Goal: Task Accomplishment & Management: Use online tool/utility

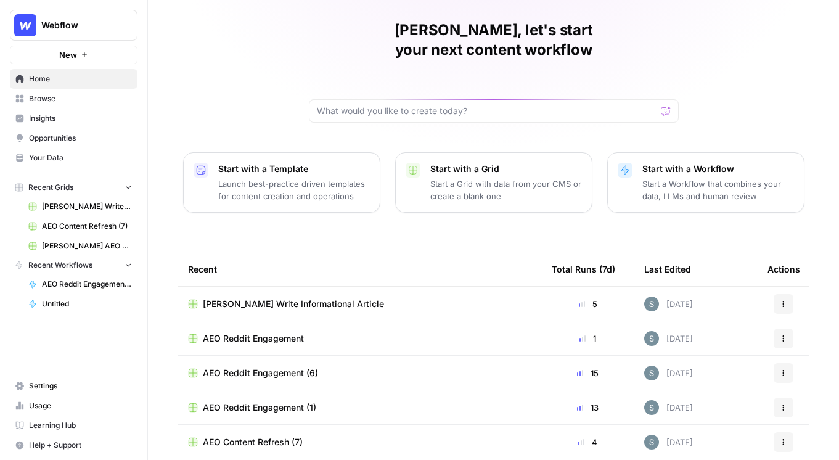
scroll to position [107, 0]
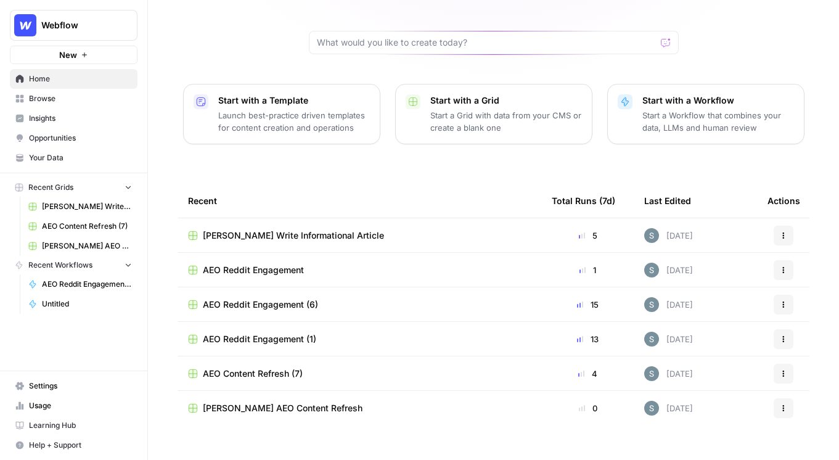
click at [202, 157] on div "Shanil, let's start your next content workflow Start with a Template Launch bes…" at bounding box center [493, 186] width 691 height 587
click at [255, 229] on span "Shanil Write Informational Article" at bounding box center [293, 235] width 181 height 12
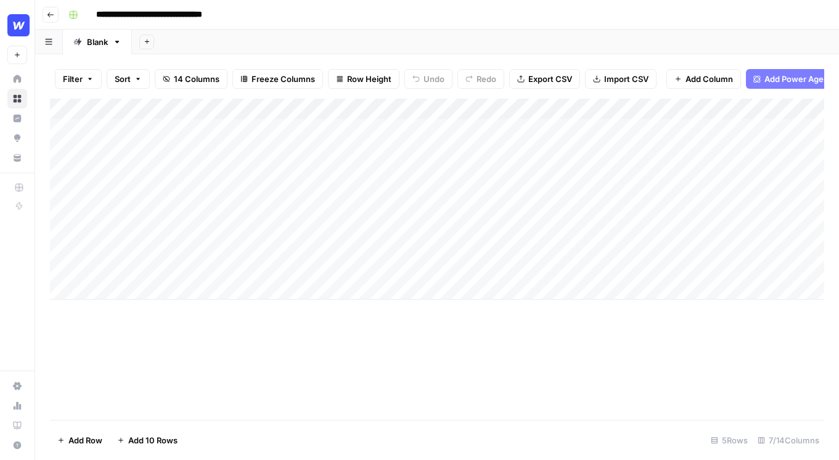
click at [141, 290] on div "Add Column" at bounding box center [437, 199] width 774 height 201
click at [597, 382] on div "Add Column" at bounding box center [437, 259] width 774 height 321
click at [484, 262] on div "Add Column" at bounding box center [437, 215] width 774 height 233
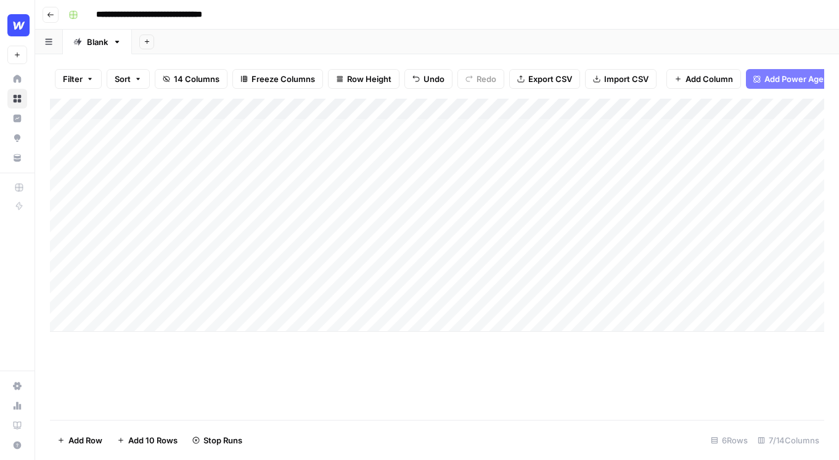
click at [184, 287] on div "Add Column" at bounding box center [437, 215] width 774 height 233
type textarea "**********"
click at [238, 405] on div "Add Column" at bounding box center [437, 259] width 774 height 321
click at [184, 291] on div "Add Column" at bounding box center [437, 215] width 774 height 233
drag, startPoint x: 227, startPoint y: 291, endPoint x: 133, endPoint y: 292, distance: 93.7
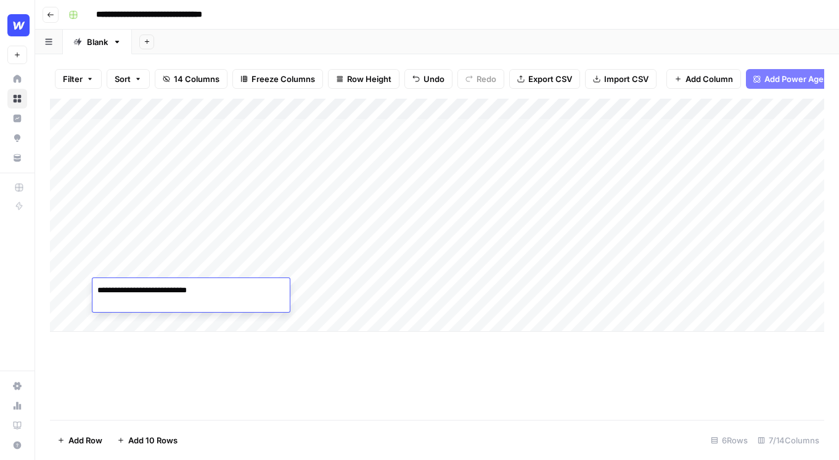
click at [133, 292] on textarea "**********" at bounding box center [190, 290] width 197 height 17
click at [137, 293] on textarea "**********" at bounding box center [190, 290] width 197 height 17
click at [190, 287] on textarea "**********" at bounding box center [190, 290] width 197 height 17
type textarea "**********"
click at [205, 348] on div "Add Column" at bounding box center [437, 259] width 774 height 321
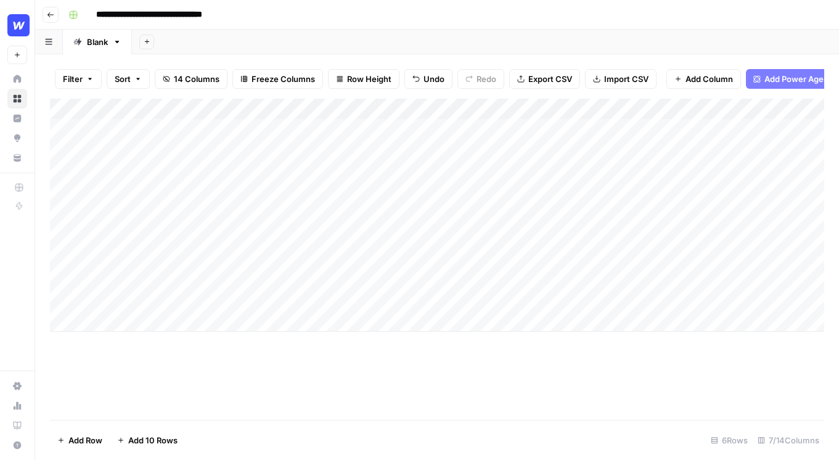
click at [346, 298] on div "Add Column" at bounding box center [437, 215] width 774 height 233
click at [426, 292] on div "Add Column" at bounding box center [437, 215] width 774 height 233
click at [401, 362] on div "Add Column" at bounding box center [437, 259] width 774 height 321
click at [412, 261] on div "Add Column" at bounding box center [437, 215] width 774 height 233
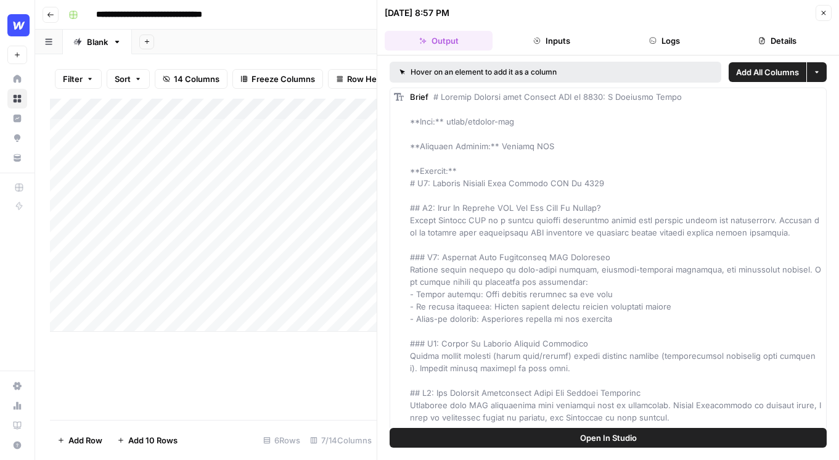
click at [826, 13] on icon "button" at bounding box center [823, 12] width 7 height 7
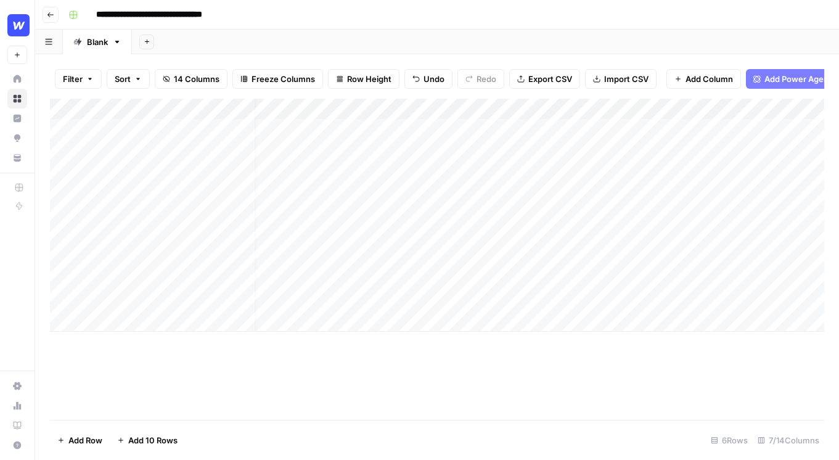
scroll to position [0, 22]
click at [211, 288] on div "Add Column" at bounding box center [437, 215] width 774 height 233
click at [195, 290] on div "Add Column" at bounding box center [437, 215] width 774 height 233
type textarea "**********"
click at [287, 403] on div "Add Column" at bounding box center [437, 259] width 774 height 321
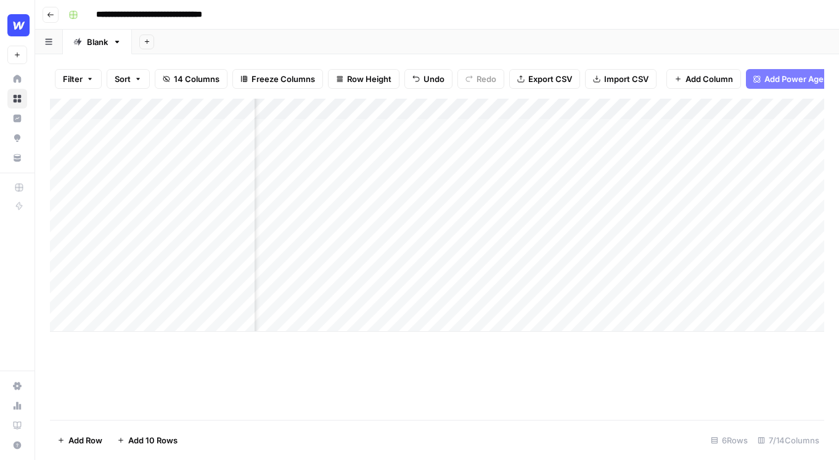
scroll to position [0, 0]
click at [49, 9] on button "Go back" at bounding box center [51, 15] width 16 height 16
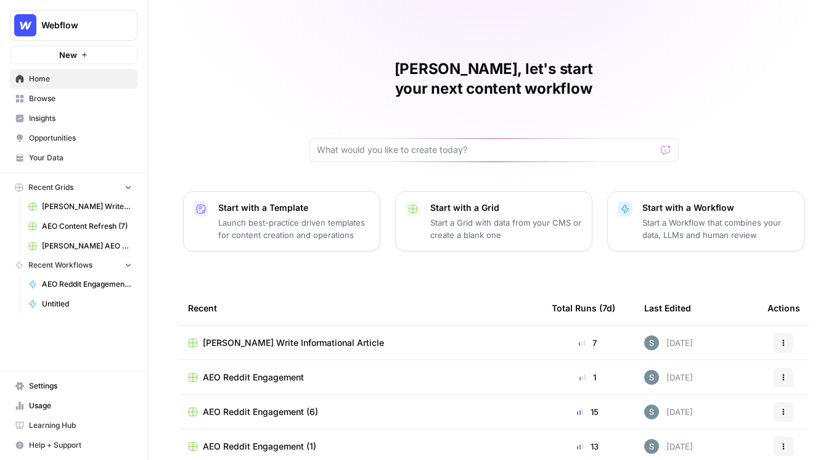
click at [58, 123] on span "Insights" at bounding box center [80, 118] width 103 height 11
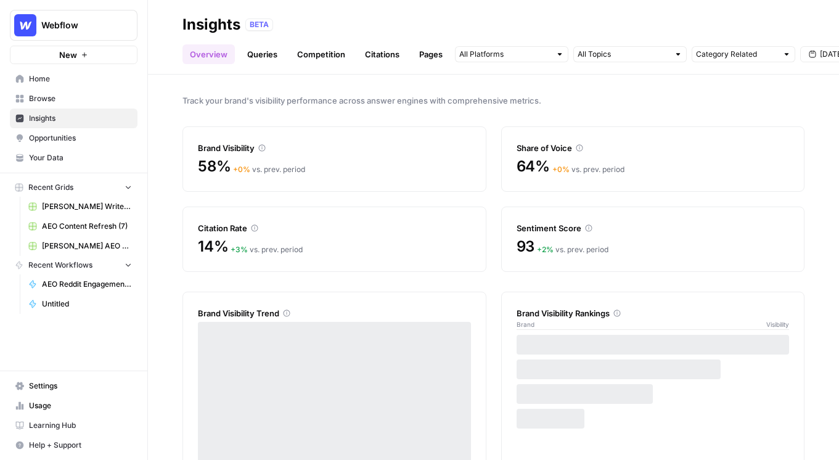
click at [102, 145] on link "Opportunities" at bounding box center [74, 138] width 128 height 20
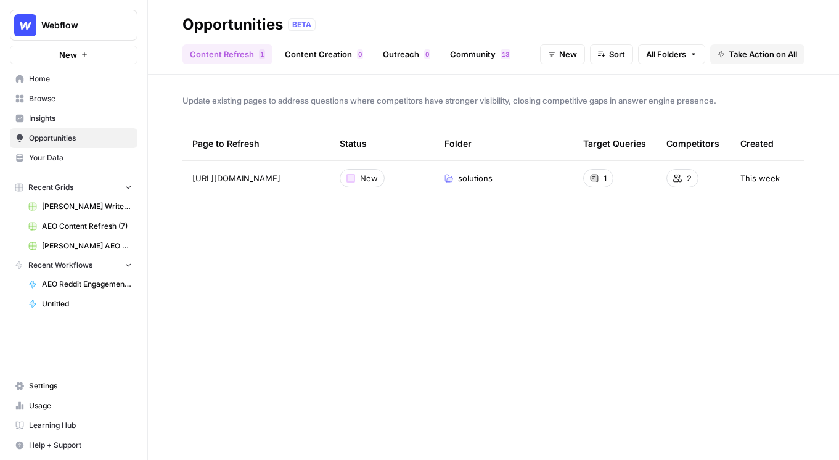
click at [342, 53] on link "Content Creation 0" at bounding box center [323, 54] width 93 height 20
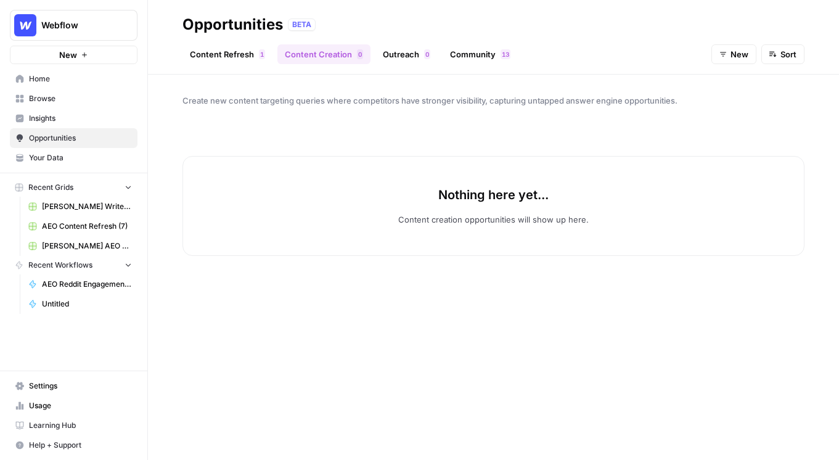
click at [736, 54] on span "New" at bounding box center [739, 54] width 18 height 12
drag, startPoint x: 738, startPoint y: 107, endPoint x: 736, endPoint y: 115, distance: 8.2
click at [736, 115] on div "All Opportunities New In Progress Archived" at bounding box center [756, 109] width 89 height 80
click at [736, 115] on span "In Progress" at bounding box center [760, 118] width 49 height 12
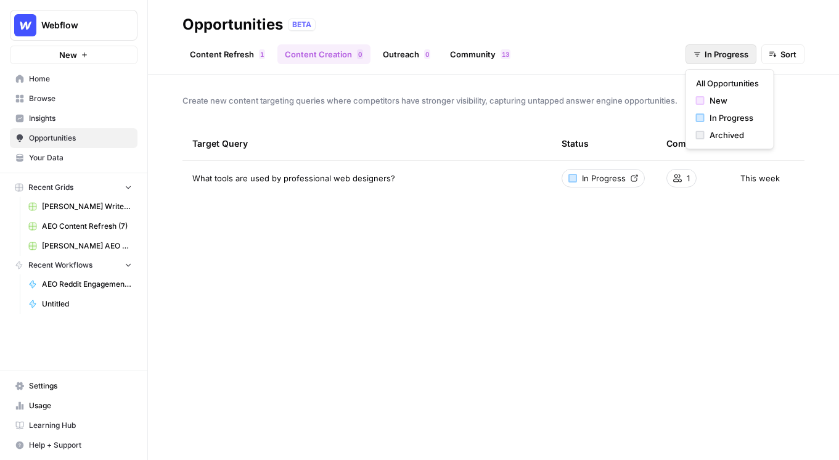
click at [706, 53] on span "In Progress" at bounding box center [726, 54] width 44 height 12
click at [714, 89] on span "All Opportunities" at bounding box center [727, 83] width 63 height 12
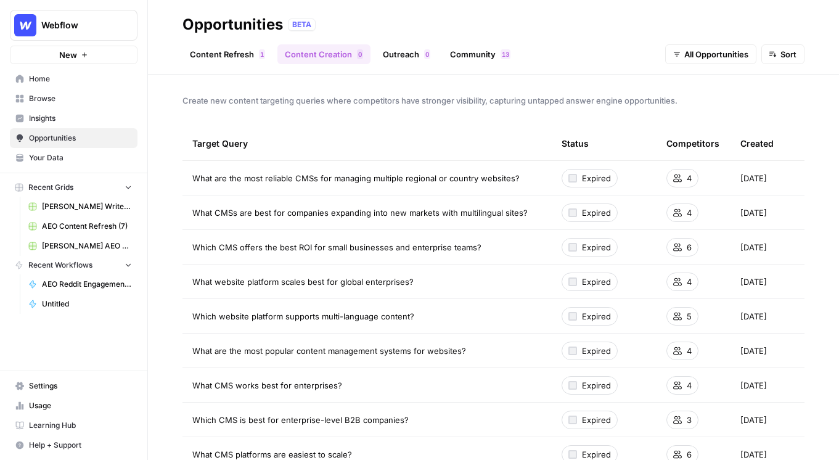
click at [222, 50] on link "Content Refresh 1" at bounding box center [227, 54] width 90 height 20
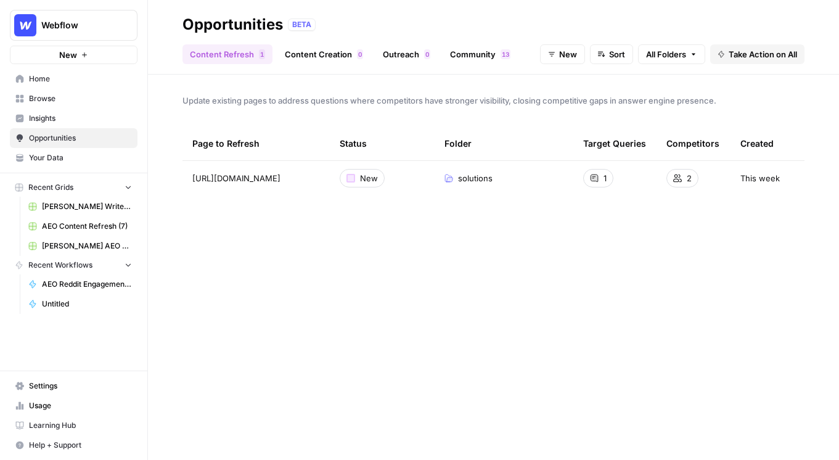
click at [603, 54] on button "Sort" at bounding box center [611, 54] width 43 height 20
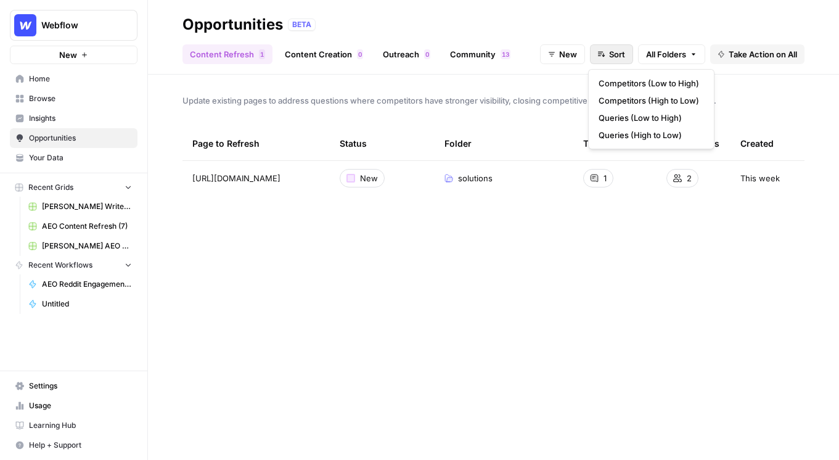
click at [564, 72] on header "Opportunities BETA Content Refresh 1 Content Creation 0 Outreach 0 Community 3 …" at bounding box center [493, 37] width 691 height 75
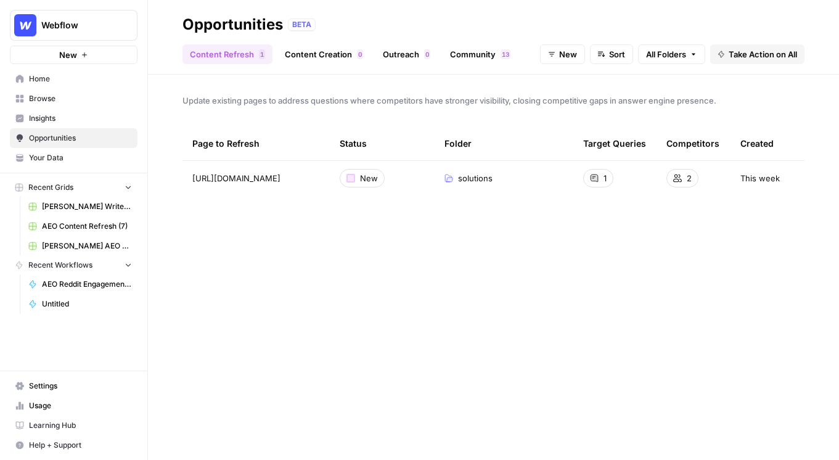
click at [566, 64] on header "Opportunities BETA Content Refresh 1 Content Creation 0 Outreach 0 Community 3 …" at bounding box center [493, 37] width 691 height 75
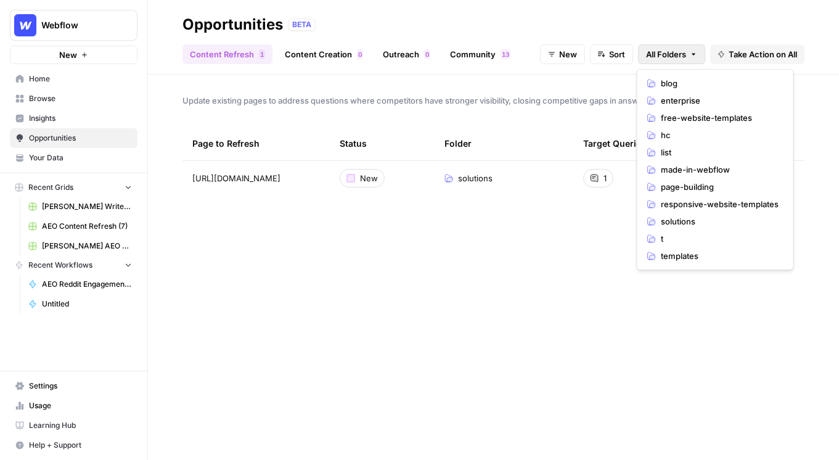
click at [681, 57] on span "All Folders" at bounding box center [666, 54] width 40 height 12
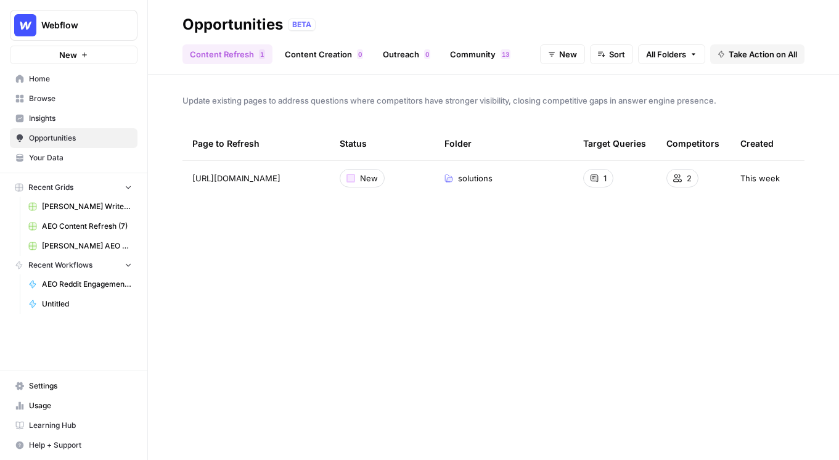
click at [585, 108] on div "Update existing pages to address questions where competitors have stronger visi…" at bounding box center [493, 267] width 691 height 385
click at [566, 52] on span "New" at bounding box center [568, 54] width 18 height 12
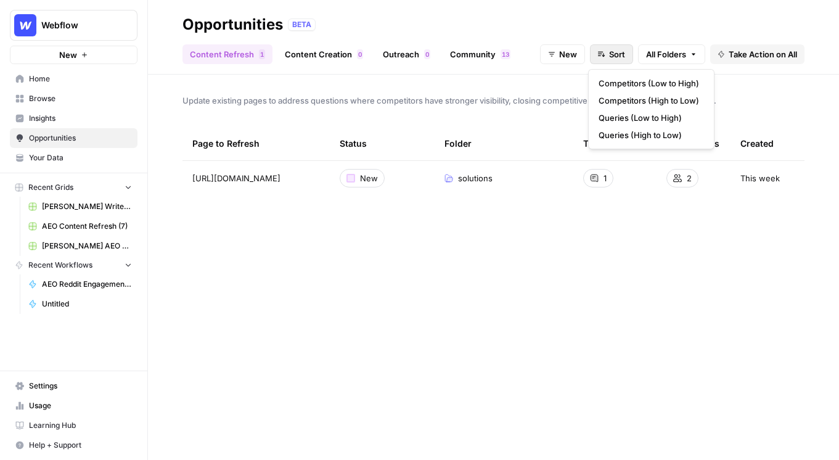
click at [605, 52] on button "Sort" at bounding box center [611, 54] width 43 height 20
click at [575, 50] on button "New" at bounding box center [562, 54] width 45 height 20
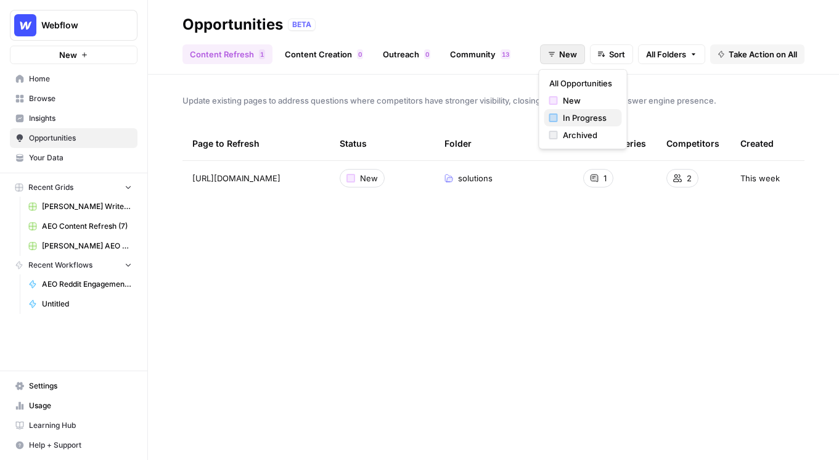
click at [563, 117] on span "In Progress" at bounding box center [587, 118] width 49 height 12
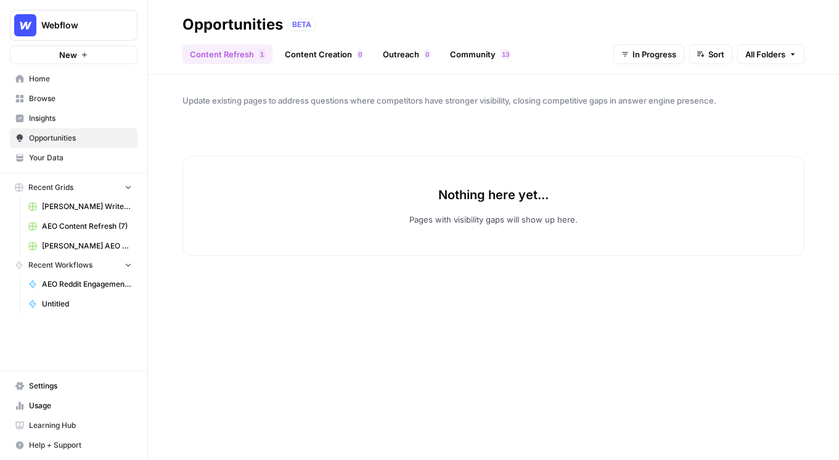
click at [632, 57] on span "In Progress" at bounding box center [654, 54] width 44 height 12
click at [623, 94] on div "New" at bounding box center [657, 100] width 68 height 12
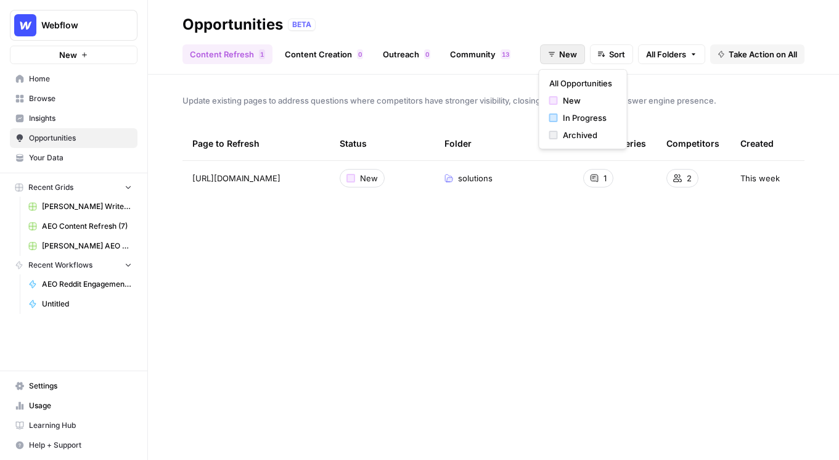
click at [579, 54] on button "New" at bounding box center [562, 54] width 45 height 20
click at [592, 89] on span "All Opportunities" at bounding box center [580, 83] width 63 height 12
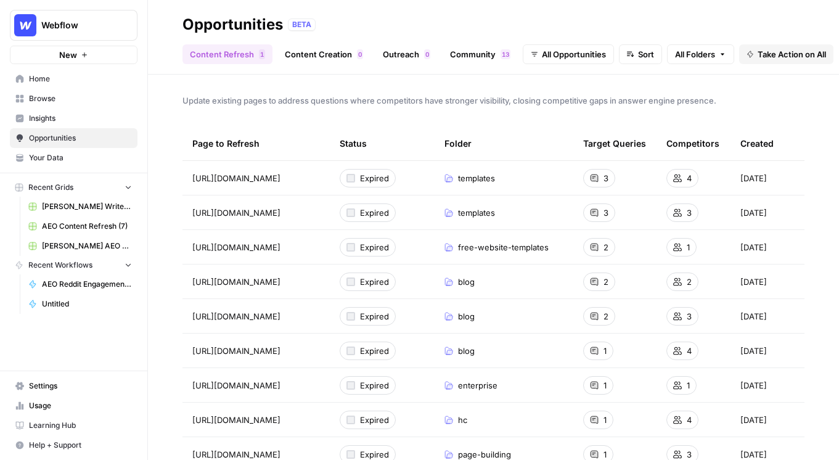
click at [87, 22] on span "Webflow" at bounding box center [78, 25] width 75 height 12
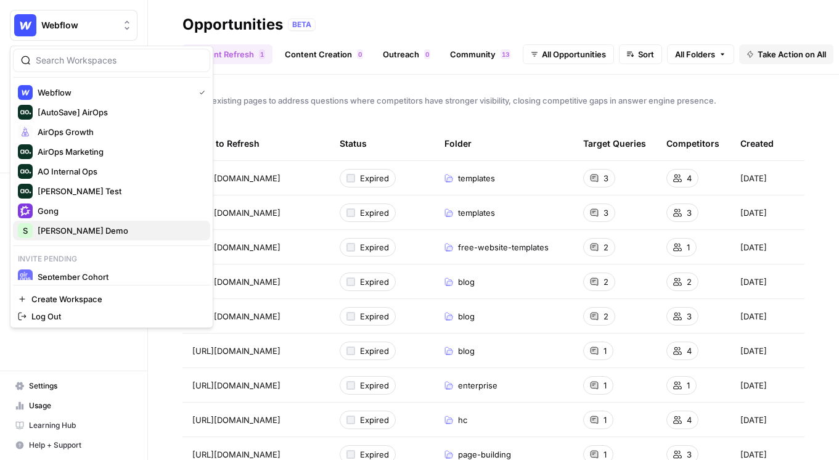
click at [108, 230] on span "[PERSON_NAME] Demo" at bounding box center [119, 230] width 163 height 12
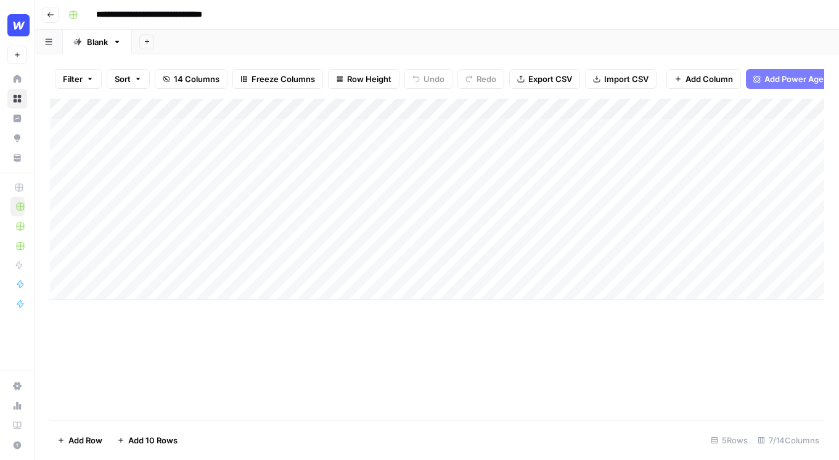
click at [173, 274] on div "Add Column" at bounding box center [437, 199] width 774 height 201
click at [176, 256] on div "Add Column" at bounding box center [437, 199] width 774 height 201
click at [49, 17] on icon "button" at bounding box center [50, 14] width 7 height 7
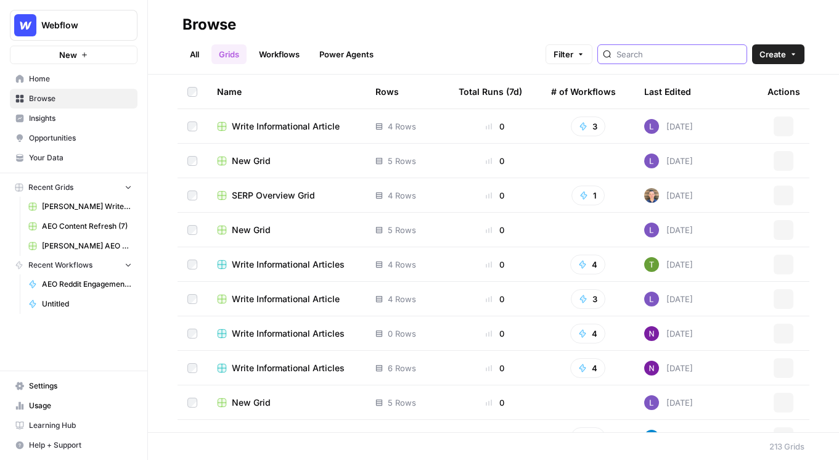
click at [696, 54] on input "search" at bounding box center [678, 54] width 125 height 12
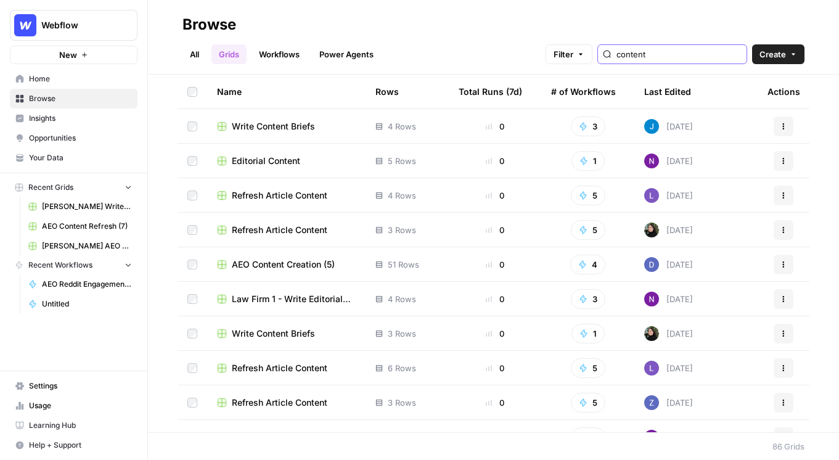
click at [683, 55] on input "content" at bounding box center [678, 54] width 125 height 12
click at [683, 53] on input "content" at bounding box center [678, 54] width 125 height 12
type input "content refresh"
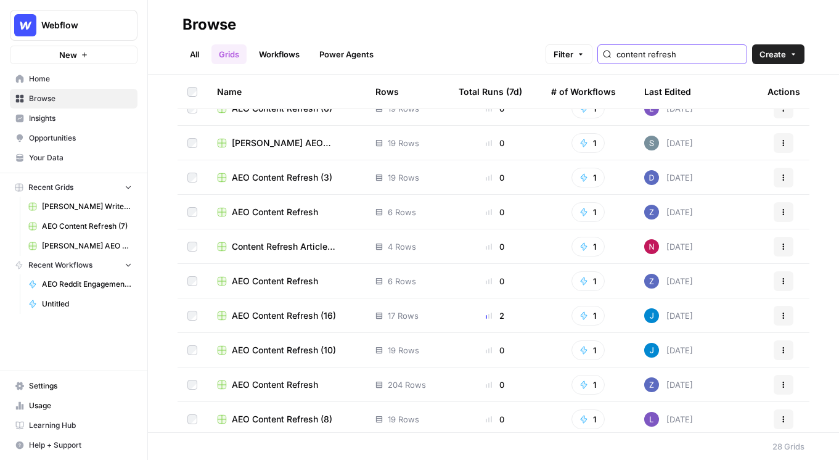
scroll to position [283, 0]
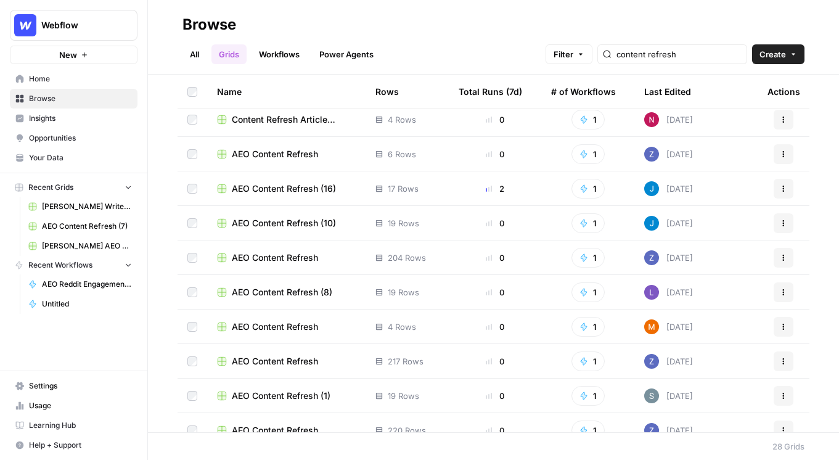
click at [283, 128] on td "Content Refresh Article (Demo Grid)" at bounding box center [286, 119] width 158 height 34
click at [301, 121] on span "Content Refresh Article (Demo Grid)" at bounding box center [294, 119] width 124 height 12
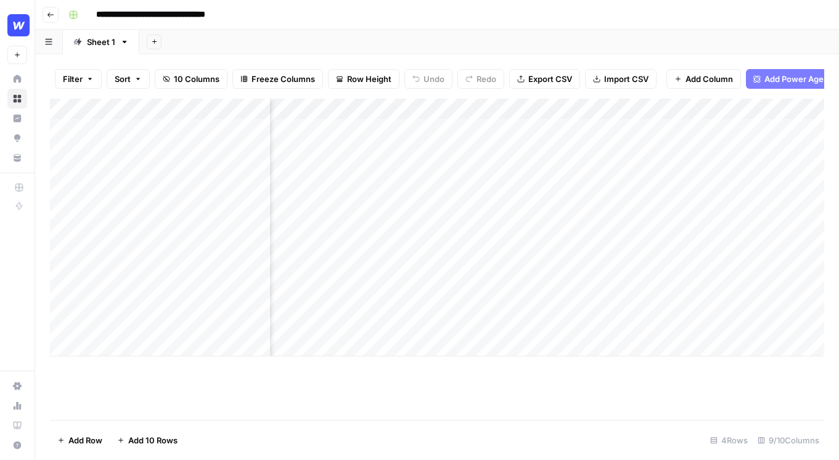
scroll to position [0, 719]
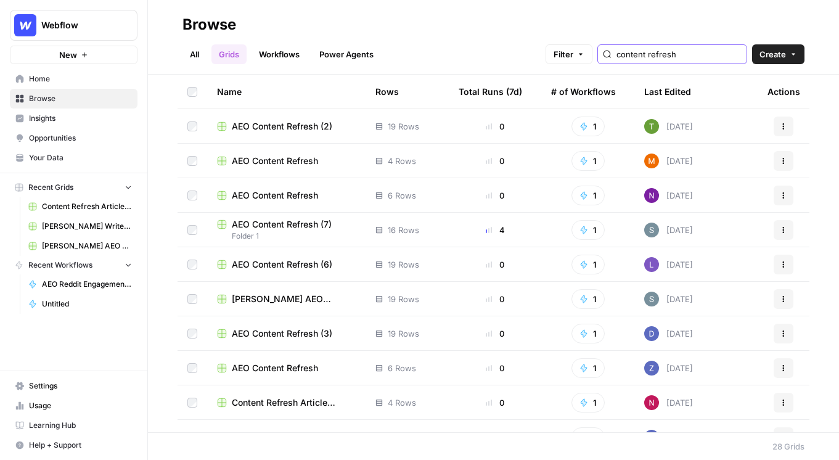
click at [713, 52] on input "content refresh" at bounding box center [678, 54] width 125 height 12
click at [189, 57] on link "All" at bounding box center [194, 54] width 24 height 20
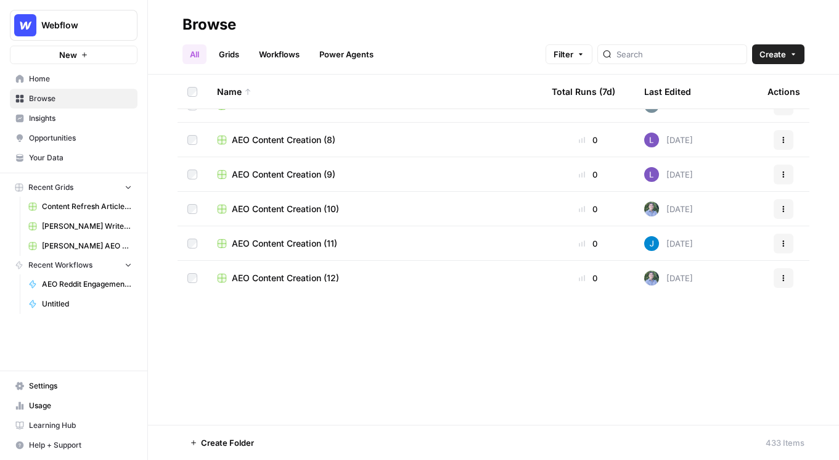
scroll to position [890, 0]
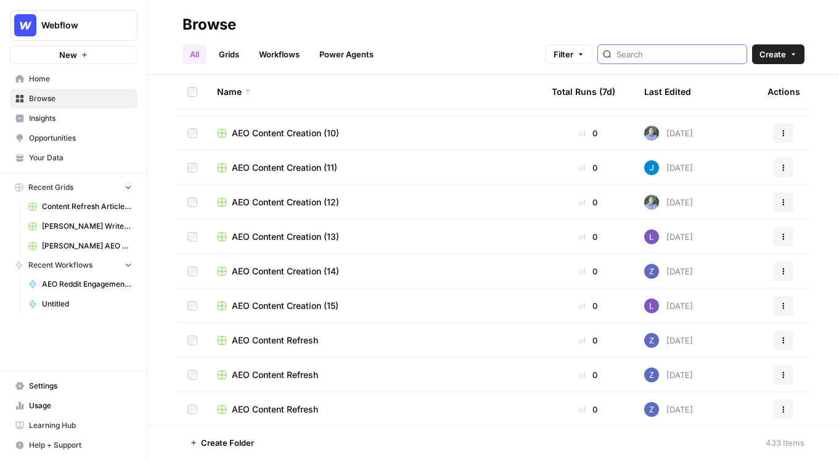
click at [673, 54] on input "search" at bounding box center [678, 54] width 125 height 12
type input "shanil"
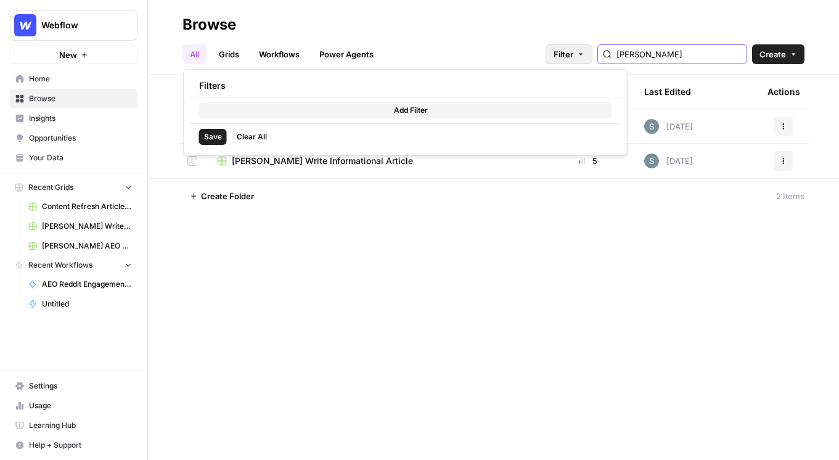
click at [573, 57] on span "Filter" at bounding box center [563, 54] width 20 height 12
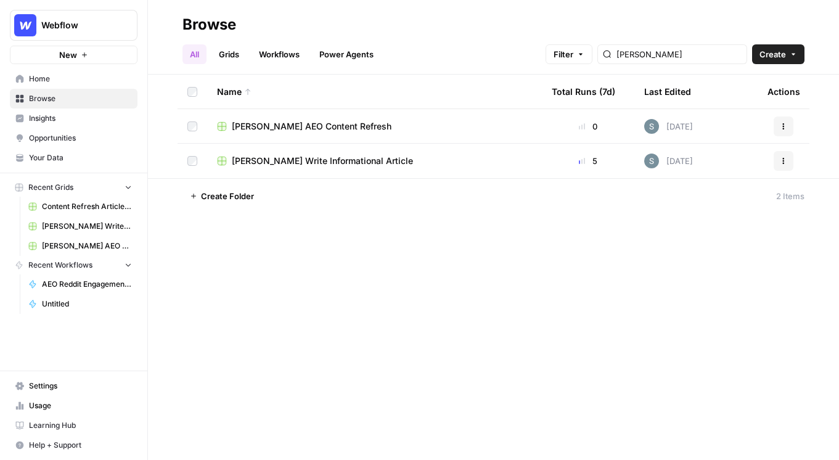
click at [483, 7] on header "Browse All Grids Workflows Power Agents Filter shanil Create" at bounding box center [493, 37] width 691 height 75
click at [108, 99] on span "Browse" at bounding box center [80, 98] width 103 height 11
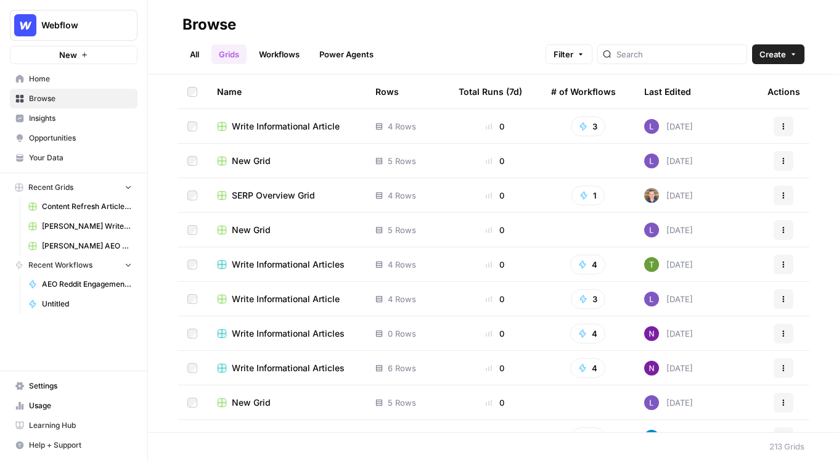
click at [199, 47] on link "All" at bounding box center [194, 54] width 24 height 20
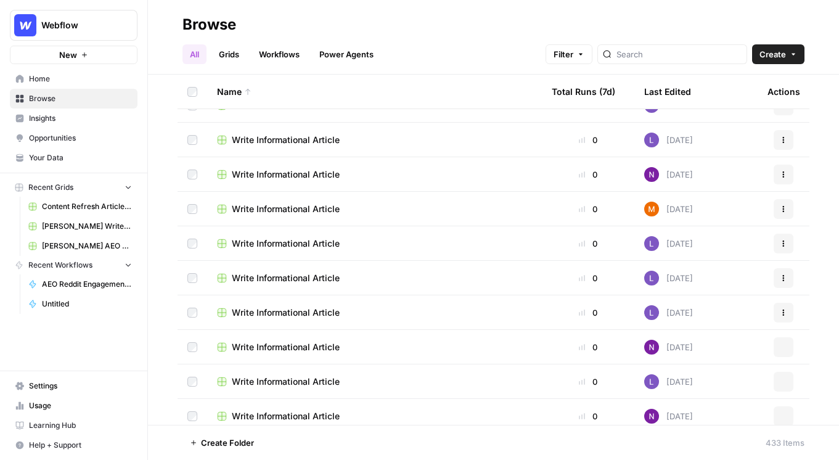
scroll to position [5331, 0]
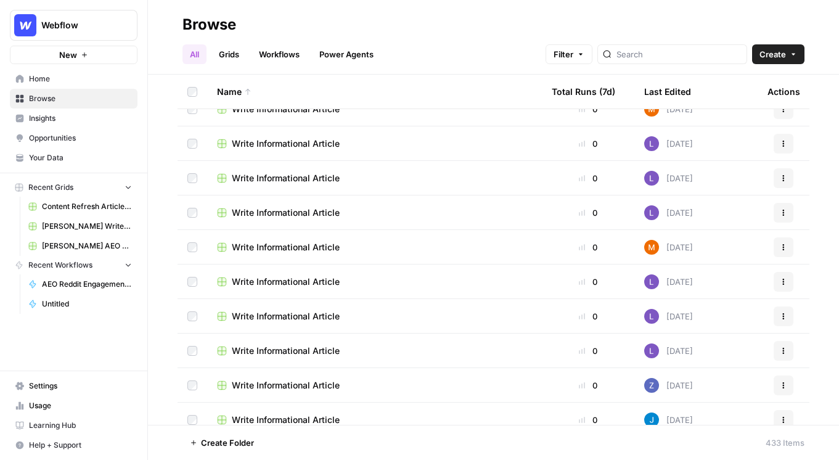
click at [87, 23] on span "Webflow" at bounding box center [78, 25] width 75 height 12
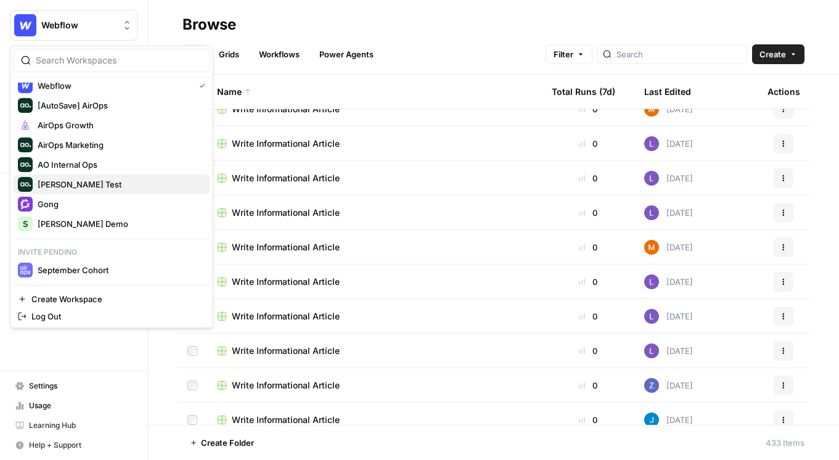
scroll to position [0, 0]
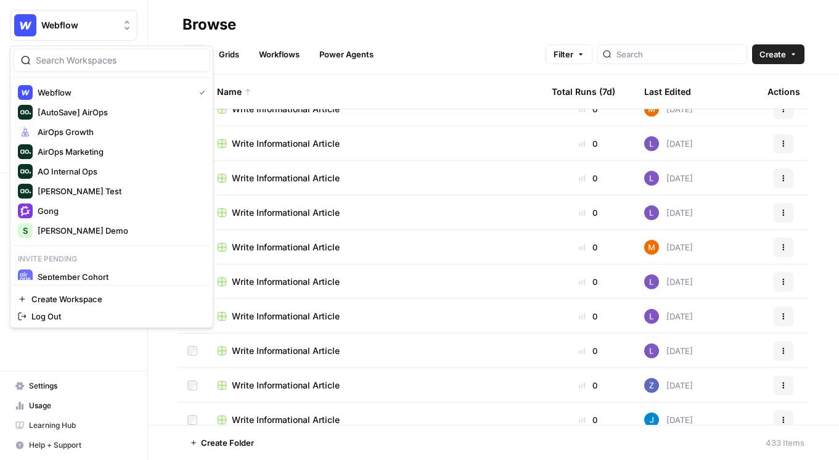
click at [75, 29] on span "Webflow" at bounding box center [78, 25] width 75 height 12
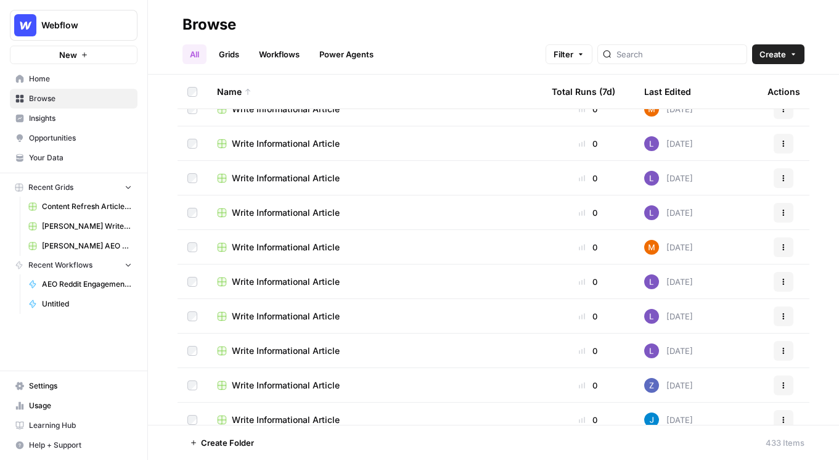
click at [75, 29] on span "Webflow" at bounding box center [78, 25] width 75 height 12
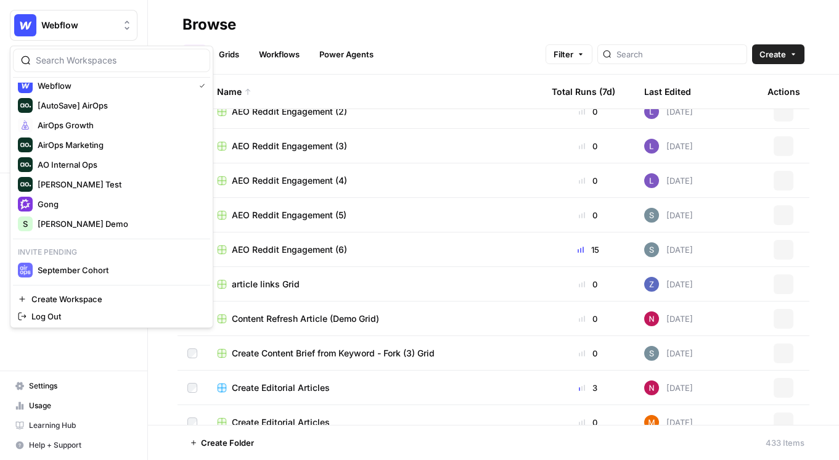
scroll to position [2024, 0]
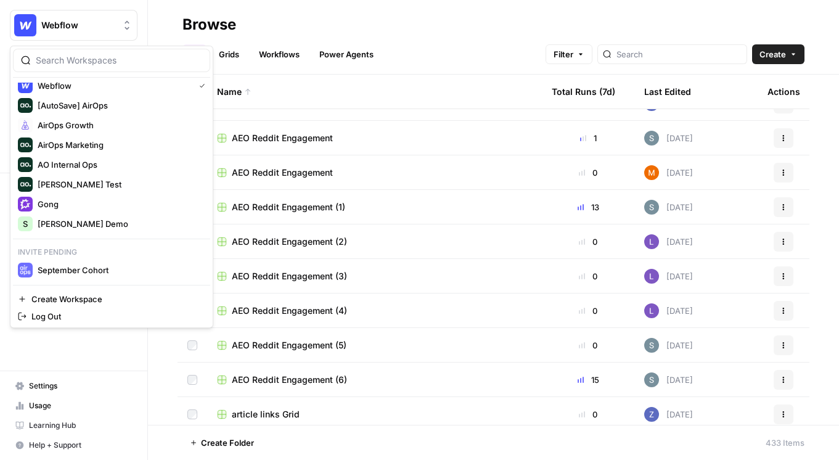
click at [394, 89] on div "Name" at bounding box center [374, 92] width 315 height 34
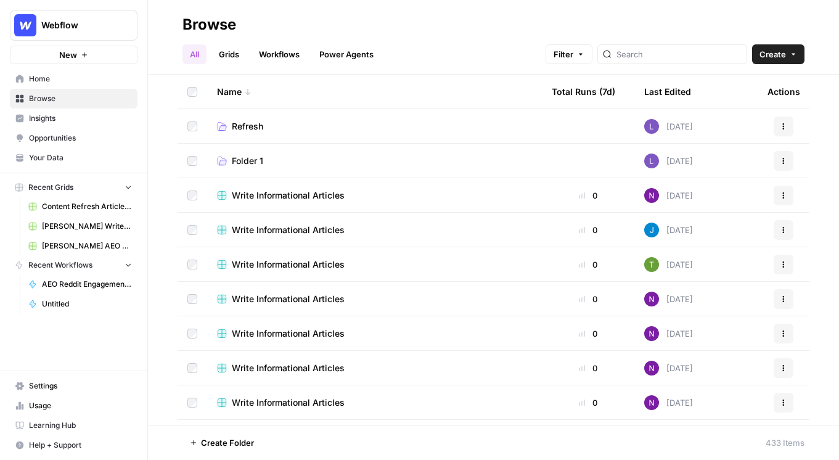
click at [111, 26] on span "Webflow" at bounding box center [78, 25] width 75 height 12
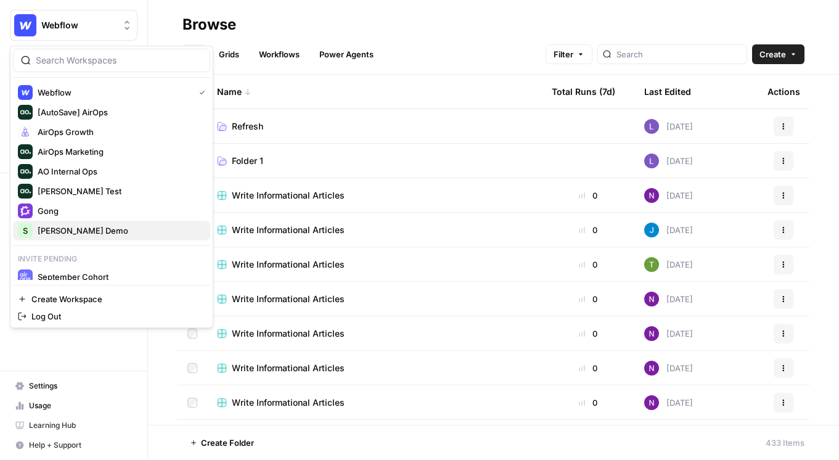
click at [116, 228] on span "[PERSON_NAME] Demo" at bounding box center [119, 230] width 163 height 12
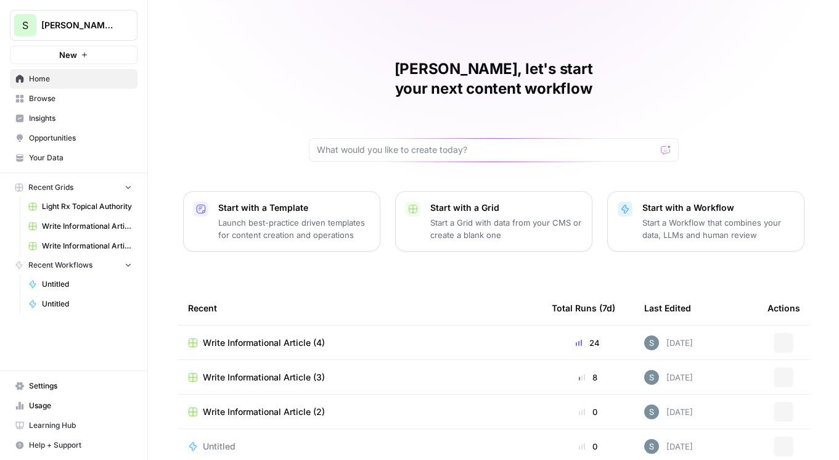
scroll to position [107, 0]
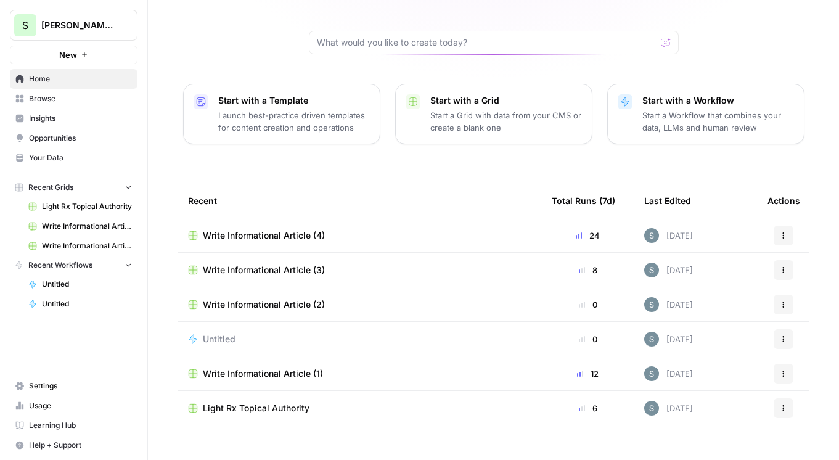
click at [80, 97] on span "Browse" at bounding box center [80, 98] width 103 height 11
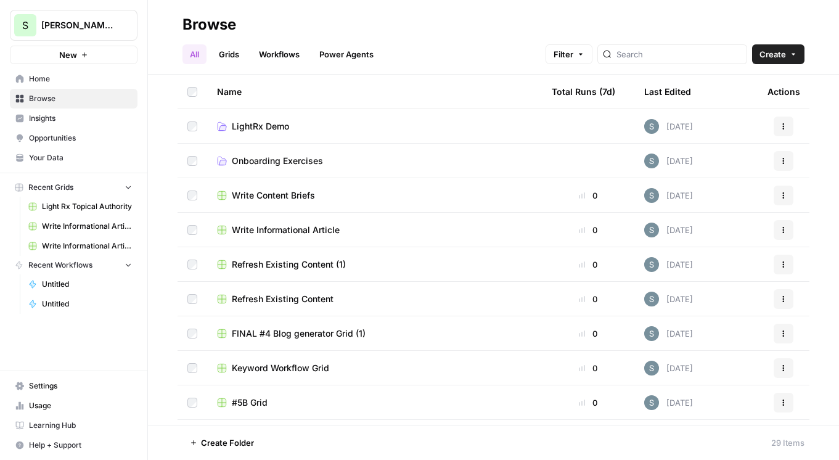
click at [280, 131] on span "LightRx Demo" at bounding box center [260, 126] width 57 height 12
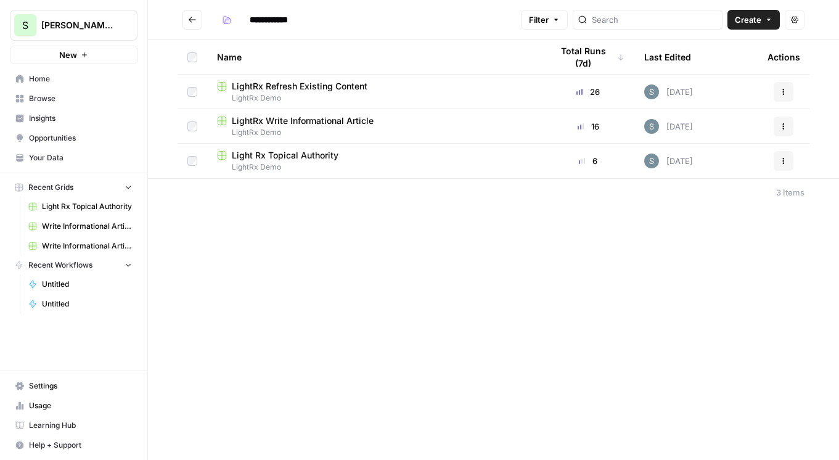
click at [321, 82] on span "LightRx Refresh Existing Content" at bounding box center [300, 86] width 136 height 12
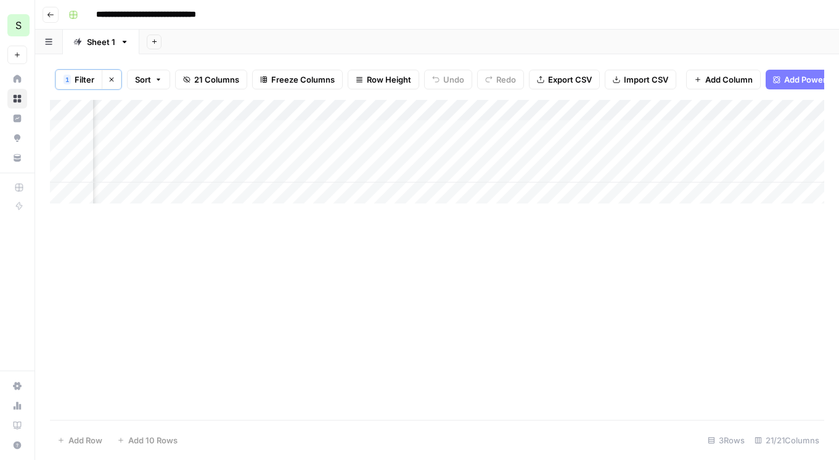
scroll to position [0, 1257]
click at [473, 135] on div "Add Column" at bounding box center [437, 152] width 774 height 104
click at [470, 150] on div "Add Column" at bounding box center [437, 152] width 774 height 104
click at [462, 178] on div "Add Column" at bounding box center [437, 152] width 774 height 104
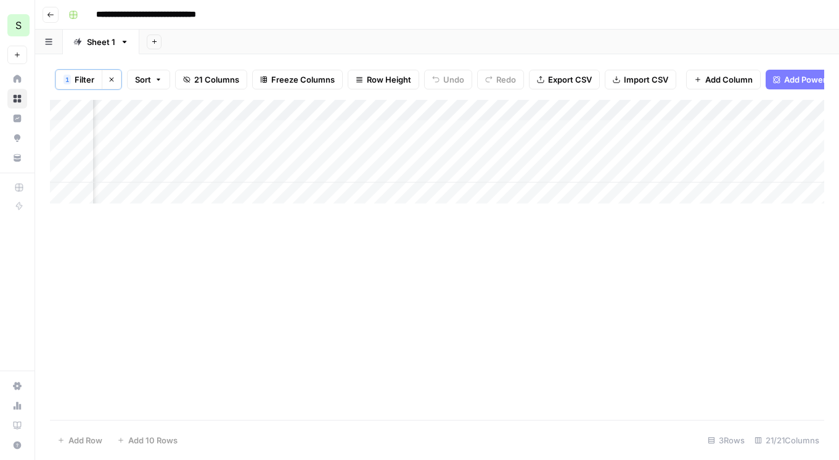
click at [602, 258] on div "Add Column" at bounding box center [437, 260] width 774 height 320
click at [54, 13] on button "Go back" at bounding box center [51, 15] width 16 height 16
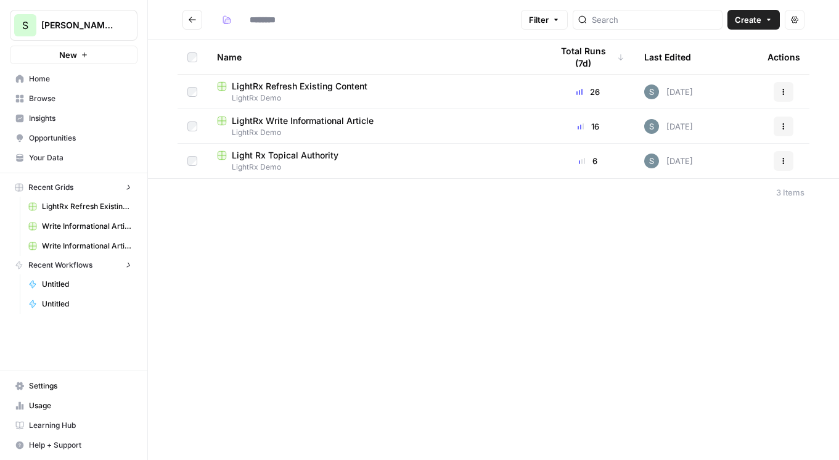
type input "**********"
click at [104, 19] on span "[PERSON_NAME] Demo" at bounding box center [78, 25] width 75 height 12
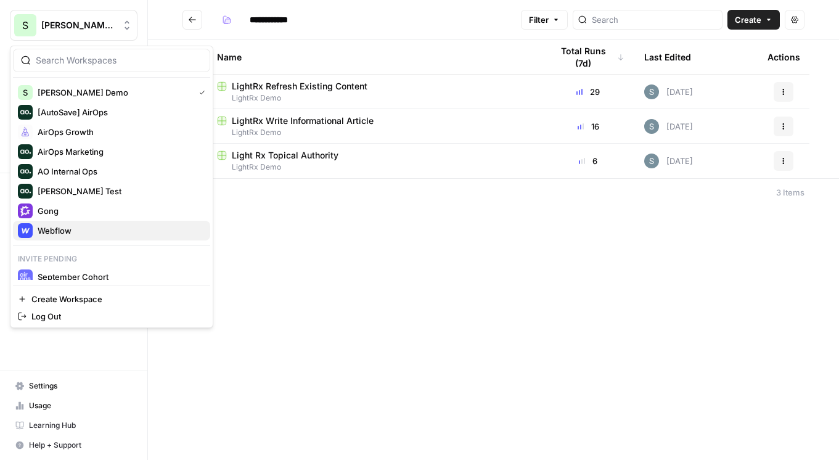
click at [123, 239] on button "Webflow" at bounding box center [111, 231] width 197 height 20
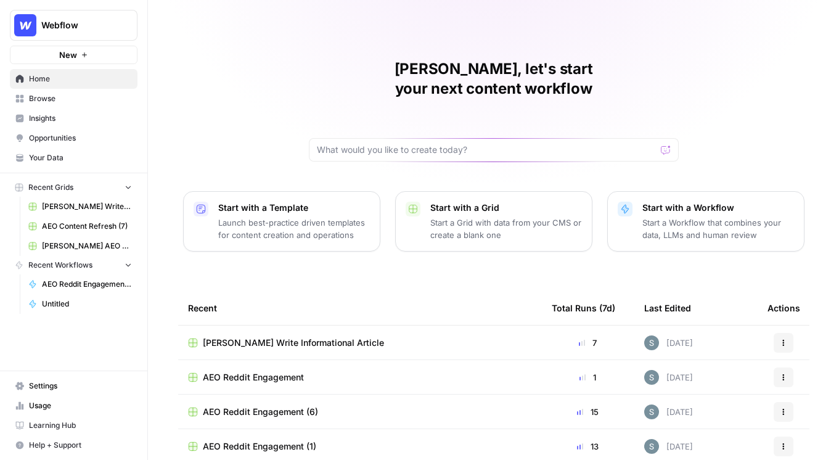
click at [41, 31] on span "Webflow" at bounding box center [78, 25] width 75 height 12
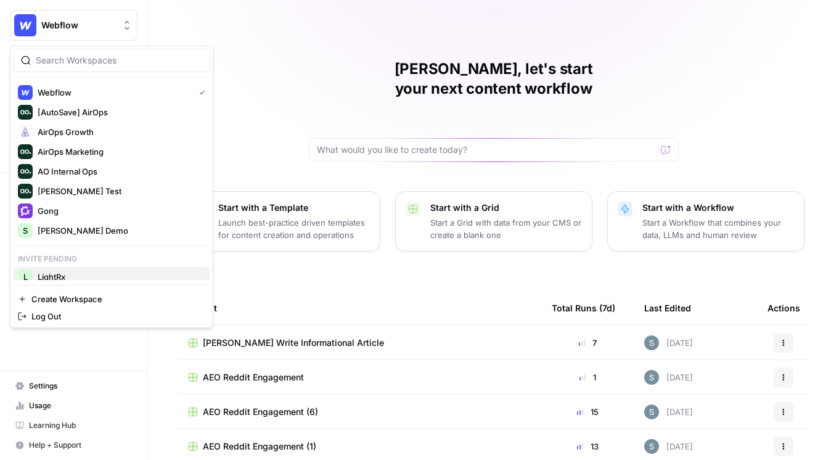
click at [105, 273] on span "LightRx" at bounding box center [119, 277] width 163 height 12
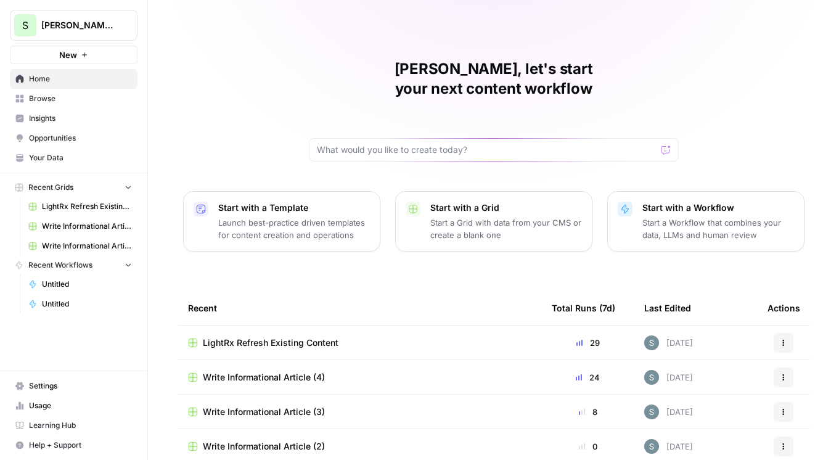
scroll to position [107, 0]
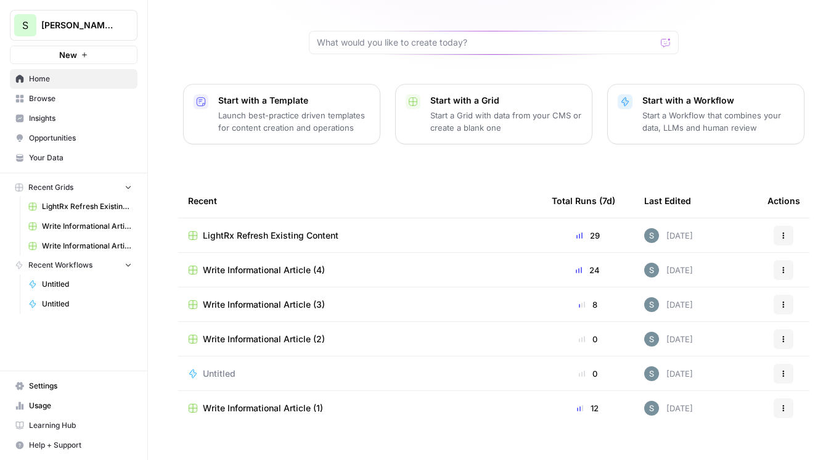
click at [261, 229] on span "LightRx Refresh Existing Content" at bounding box center [271, 235] width 136 height 12
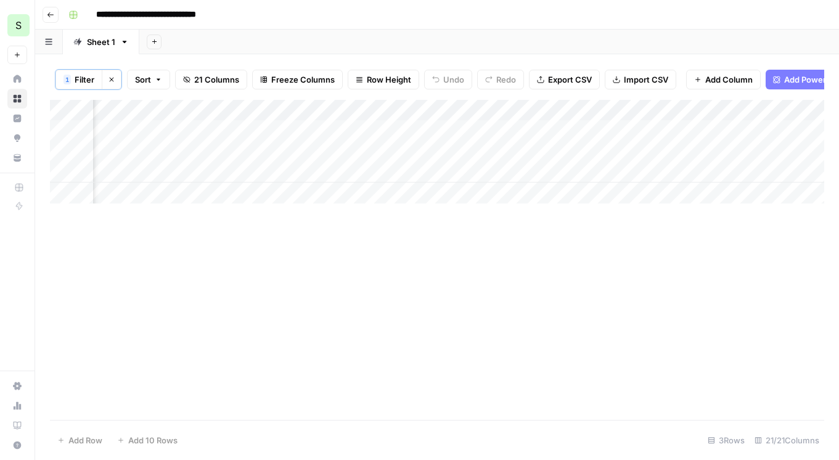
scroll to position [0, 2240]
click at [49, 13] on icon "button" at bounding box center [50, 14] width 7 height 7
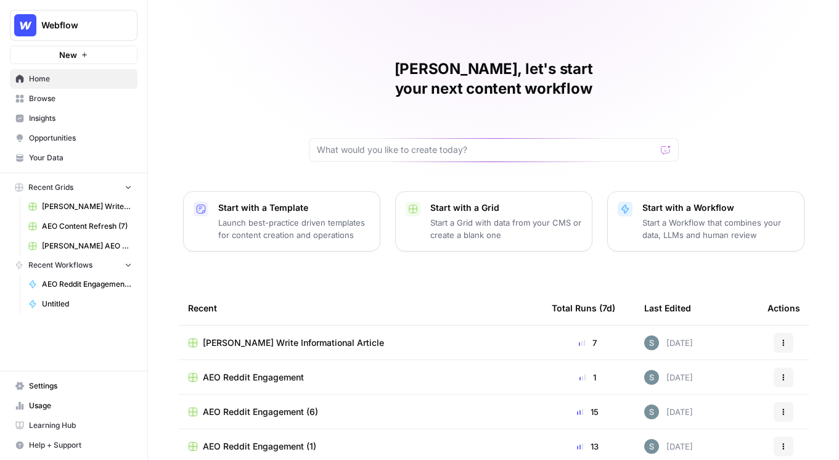
click at [59, 157] on span "Your Data" at bounding box center [80, 157] width 103 height 11
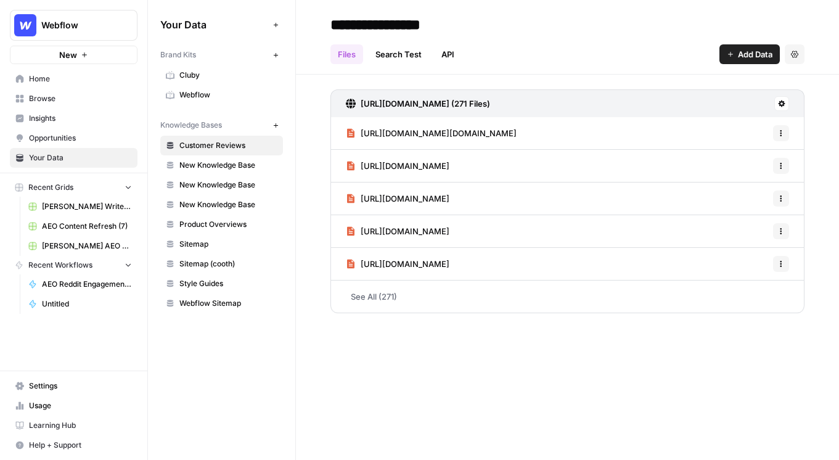
click at [203, 94] on span "Webflow" at bounding box center [228, 94] width 98 height 11
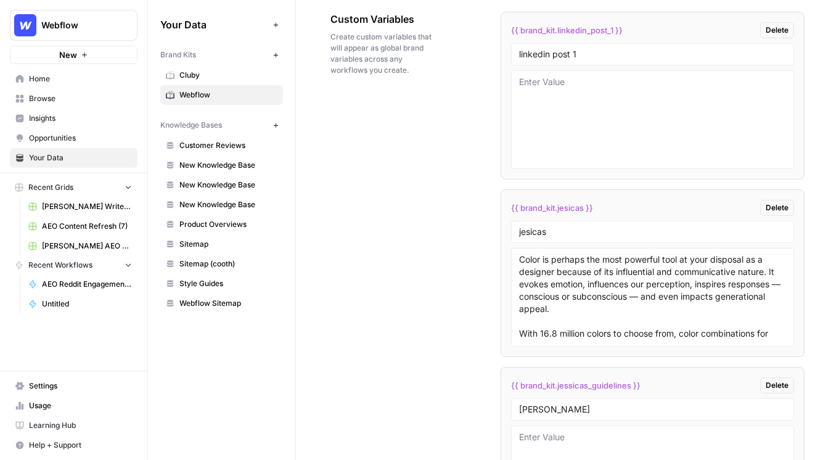
scroll to position [2097, 0]
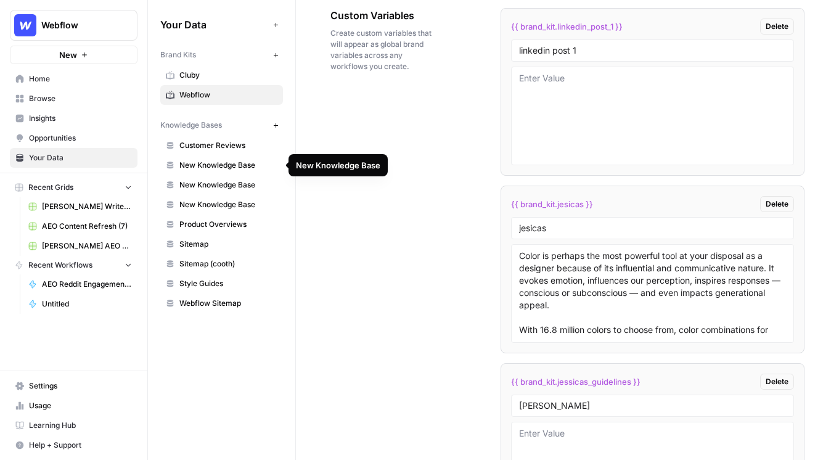
click at [239, 172] on link "New Knowledge Base" at bounding box center [221, 165] width 123 height 20
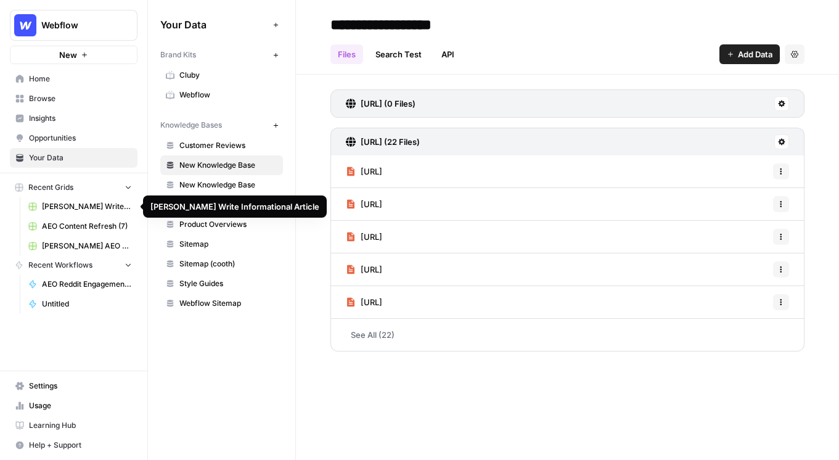
click at [63, 206] on span "[PERSON_NAME] Write Informational Article" at bounding box center [87, 206] width 90 height 11
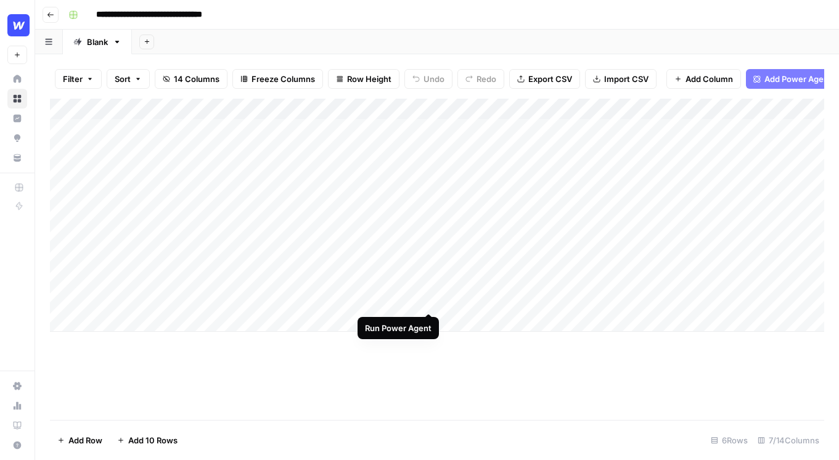
click at [429, 290] on div "Add Column" at bounding box center [437, 215] width 774 height 233
click at [415, 108] on div "Add Column" at bounding box center [437, 215] width 774 height 233
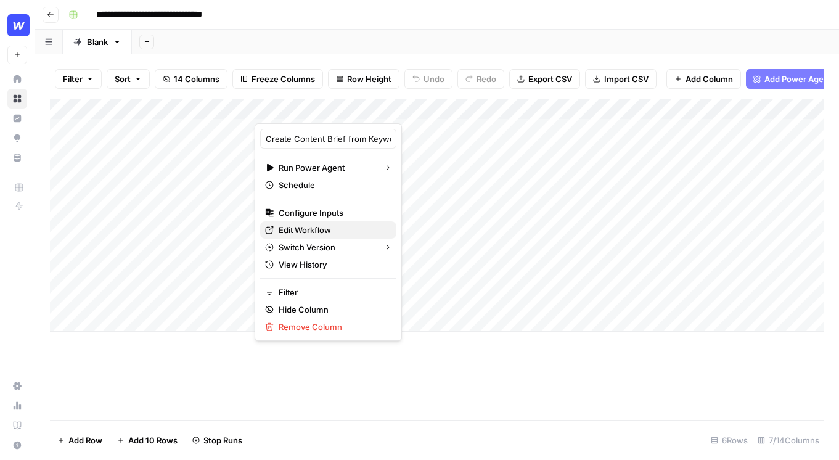
click at [320, 226] on span "Edit Workflow" at bounding box center [333, 230] width 108 height 12
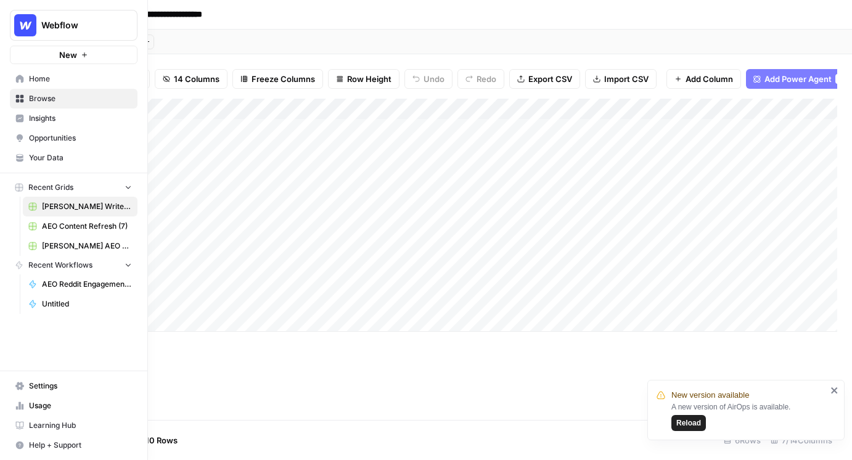
click at [30, 26] on img "Workspace: Webflow" at bounding box center [25, 25] width 22 height 22
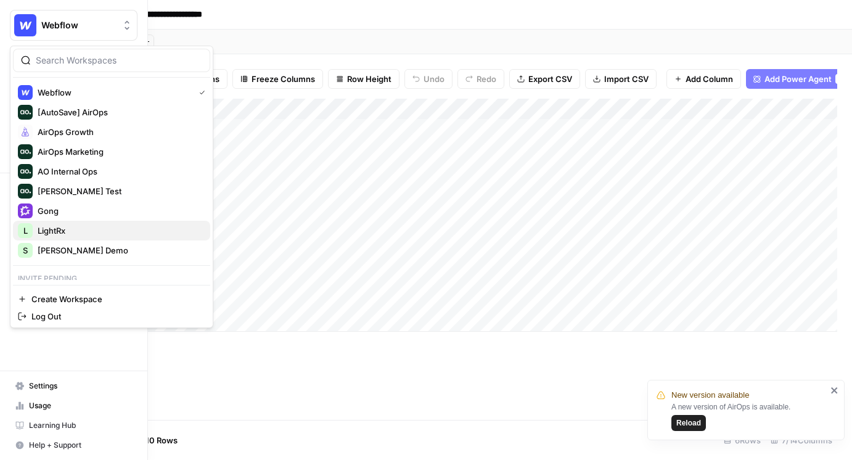
click at [83, 235] on span "LightRx" at bounding box center [119, 230] width 163 height 12
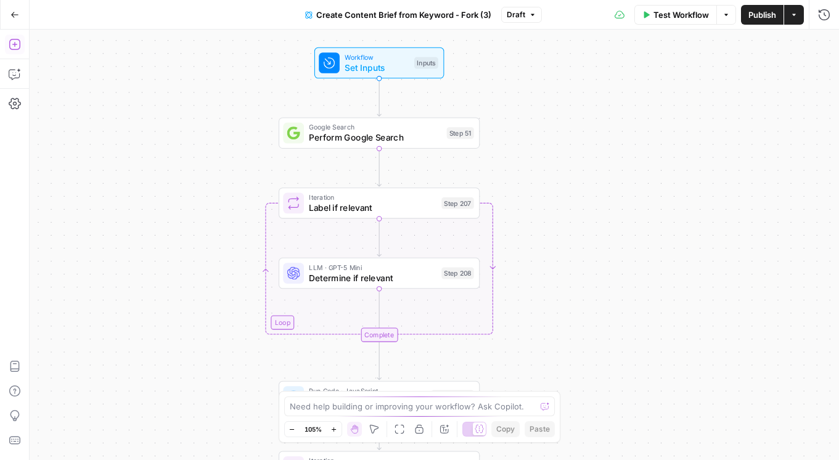
click at [20, 44] on icon "button" at bounding box center [15, 44] width 12 height 12
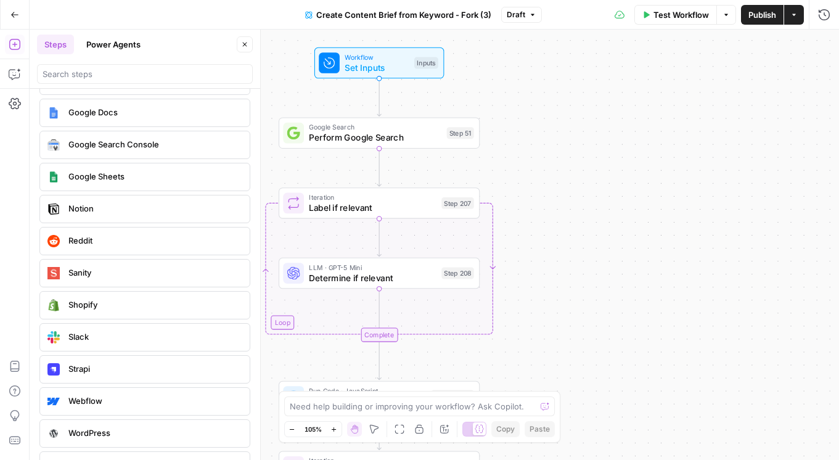
scroll to position [2478, 0]
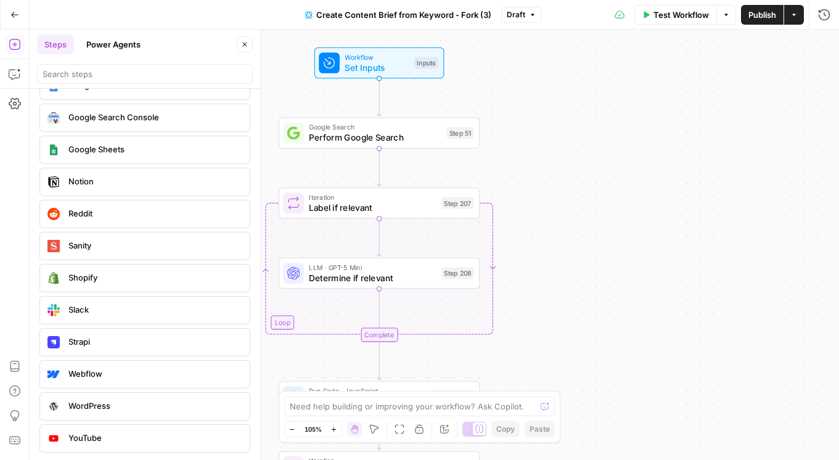
click at [122, 46] on button "Power Agents" at bounding box center [113, 45] width 69 height 20
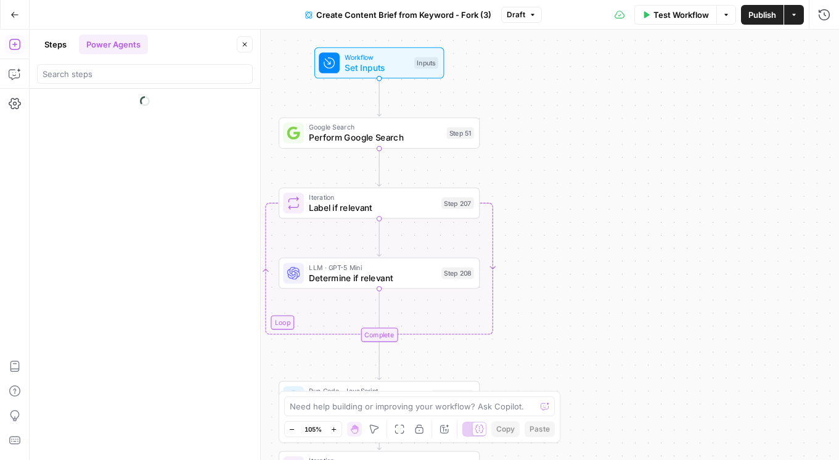
scroll to position [0, 0]
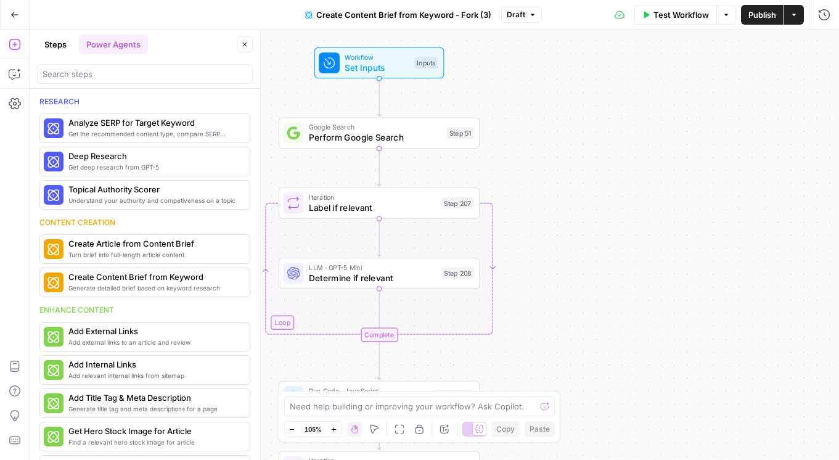
click at [240, 44] on button "Close" at bounding box center [245, 44] width 16 height 16
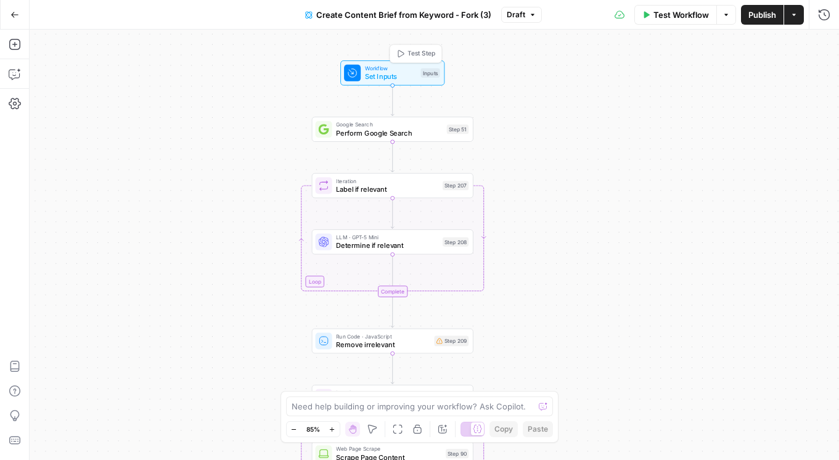
click at [407, 72] on span "Set Inputs" at bounding box center [391, 76] width 52 height 10
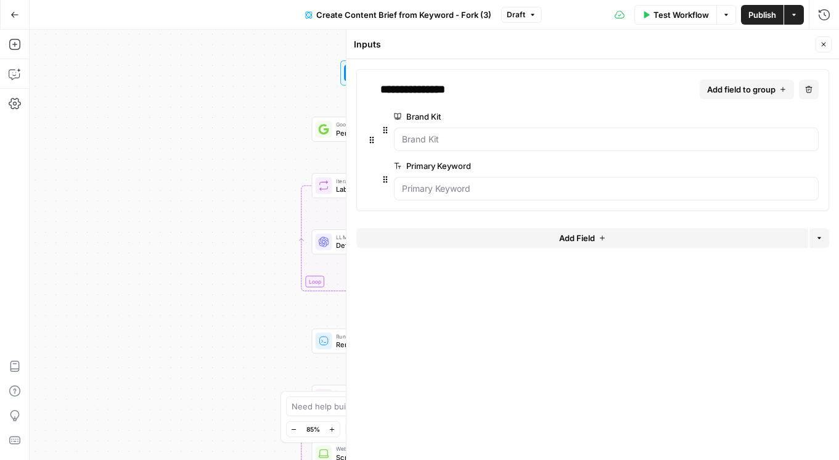
click at [823, 44] on icon "button" at bounding box center [823, 44] width 7 height 7
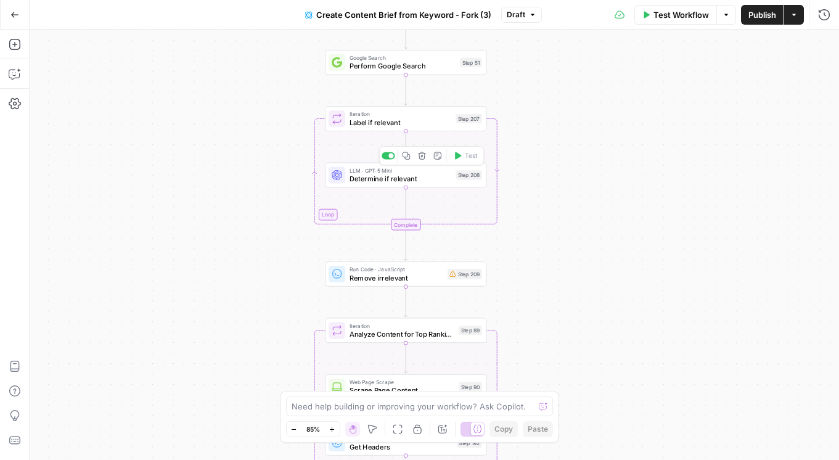
click at [418, 179] on span "Determine if relevant" at bounding box center [400, 178] width 102 height 10
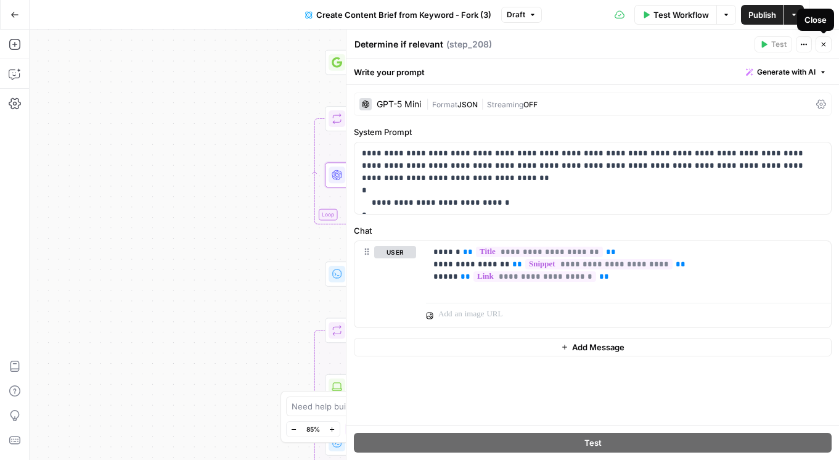
click at [826, 49] on button "Close" at bounding box center [823, 44] width 16 height 16
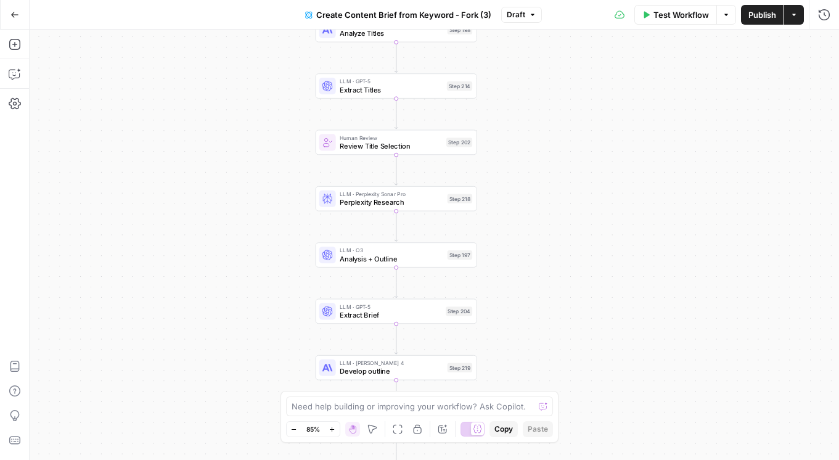
drag, startPoint x: 601, startPoint y: 254, endPoint x: 589, endPoint y: 205, distance: 50.7
click at [589, 205] on div "Workflow Set Inputs Inputs Google Search Perform Google Search Step 51 Loop Ite…" at bounding box center [434, 245] width 809 height 430
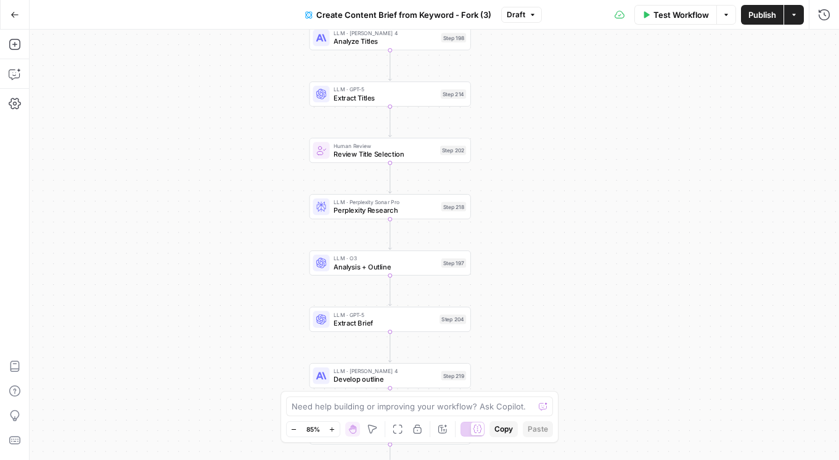
drag, startPoint x: 592, startPoint y: 254, endPoint x: 585, endPoint y: 261, distance: 9.2
click at [585, 261] on div "Workflow Set Inputs Inputs Google Search Perform Google Search Step 51 Loop Ite…" at bounding box center [434, 245] width 809 height 430
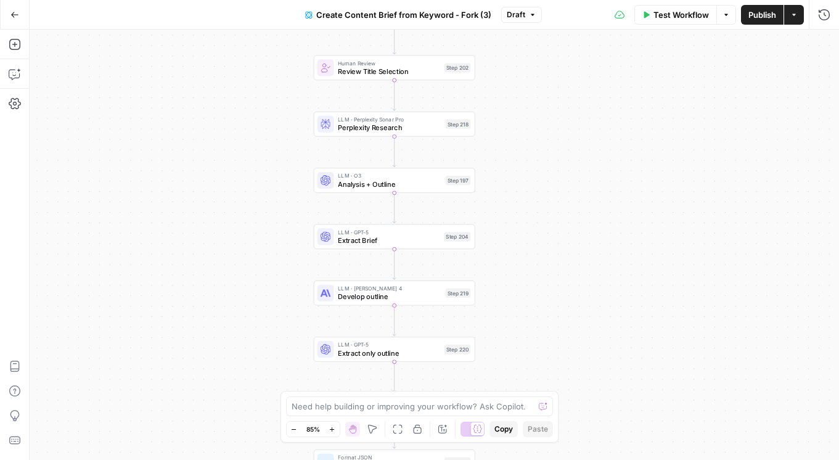
drag, startPoint x: 564, startPoint y: 297, endPoint x: 569, endPoint y: 216, distance: 81.5
click at [569, 216] on div "Workflow Set Inputs Inputs Google Search Perform Google Search Step 51 Loop Ite…" at bounding box center [434, 245] width 809 height 430
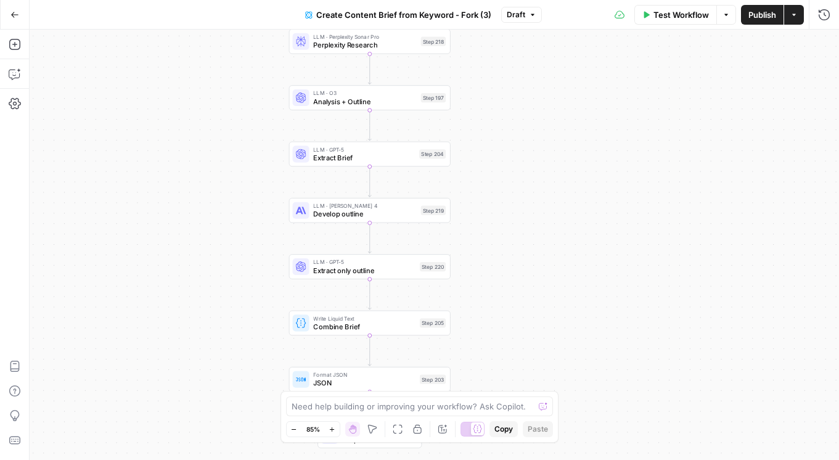
drag, startPoint x: 560, startPoint y: 205, endPoint x: 535, endPoint y: 123, distance: 86.2
click at [535, 123] on div "Workflow Set Inputs Inputs Google Search Perform Google Search Step 51 Loop Ite…" at bounding box center [434, 245] width 809 height 430
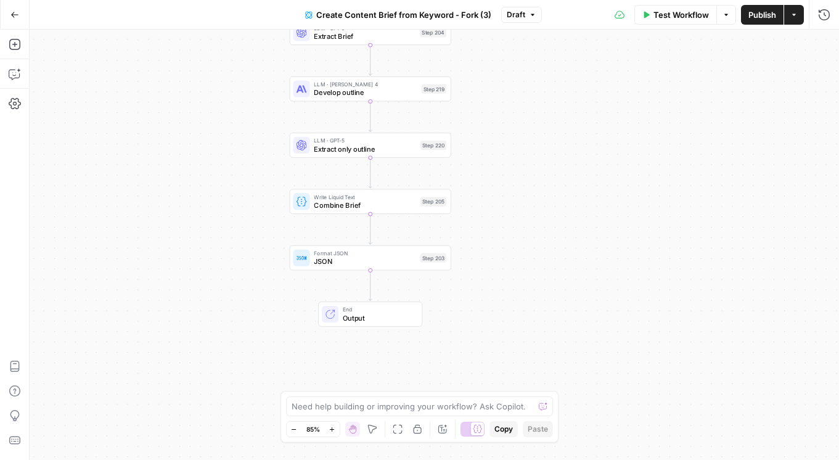
drag, startPoint x: 548, startPoint y: 205, endPoint x: 548, endPoint y: 78, distance: 126.9
click at [548, 78] on div "Workflow Set Inputs Inputs Google Search Perform Google Search Step 51 Loop Ite…" at bounding box center [434, 245] width 809 height 430
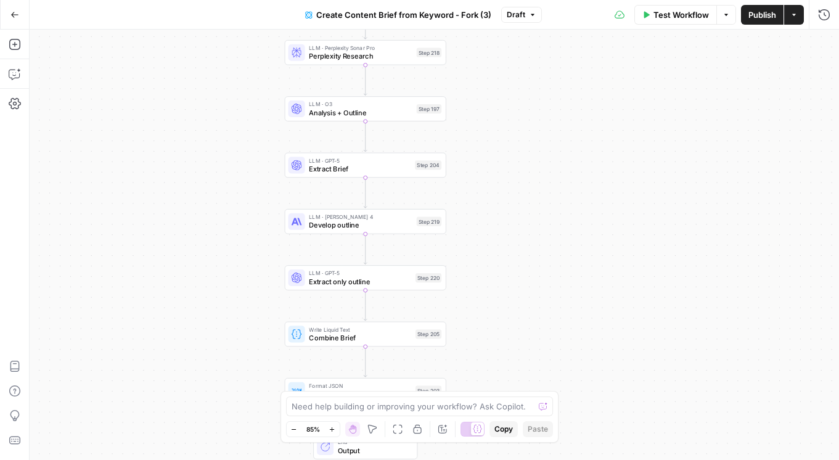
drag, startPoint x: 471, startPoint y: 116, endPoint x: 465, endPoint y: 270, distance: 154.2
click at [465, 270] on div "Workflow Set Inputs Inputs Google Search Perform Google Search Step 51 Loop Ite…" at bounding box center [434, 245] width 809 height 430
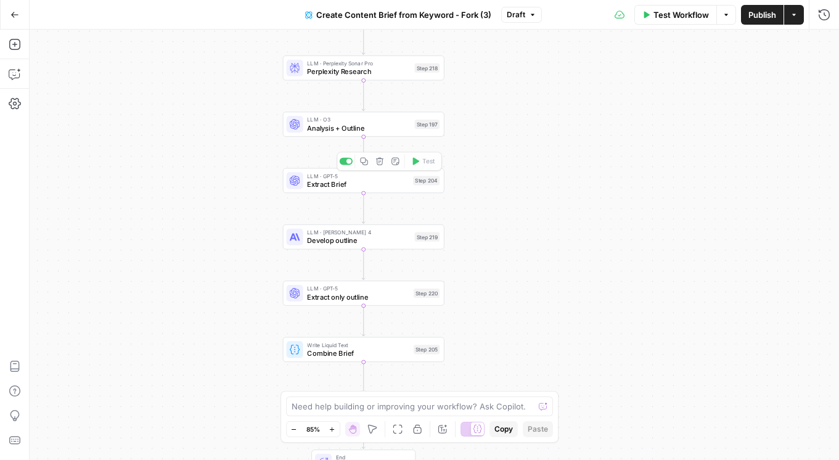
click at [363, 126] on span "Analysis + Outline" at bounding box center [358, 128] width 103 height 10
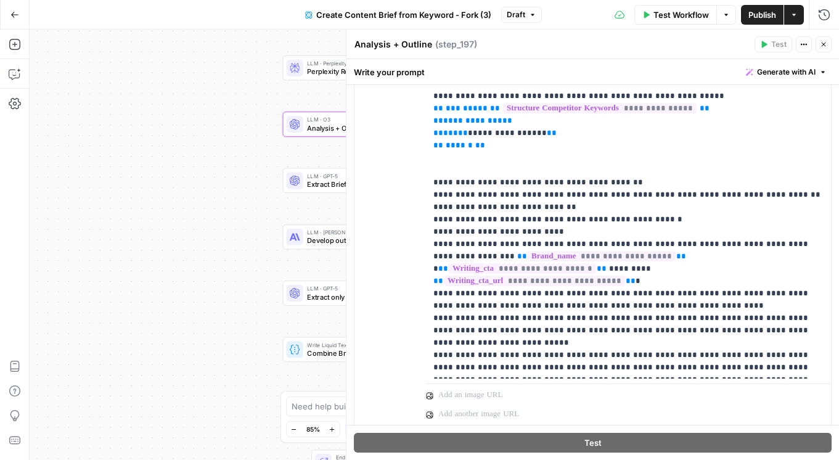
scroll to position [421, 0]
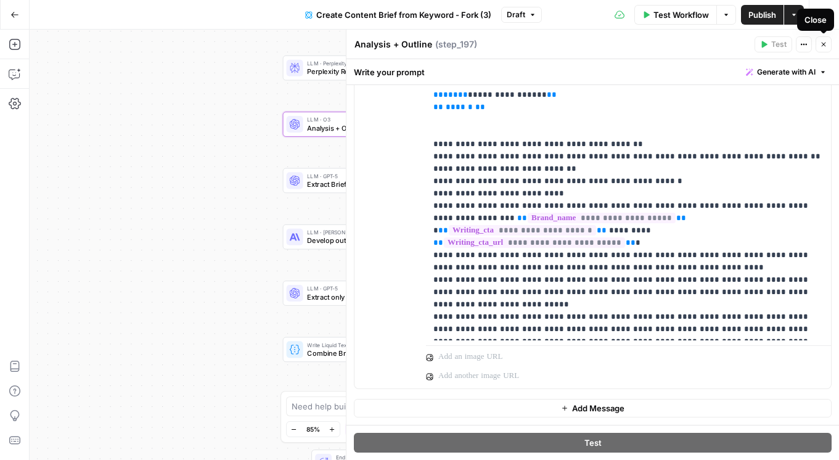
click at [828, 44] on button "Close" at bounding box center [823, 44] width 16 height 16
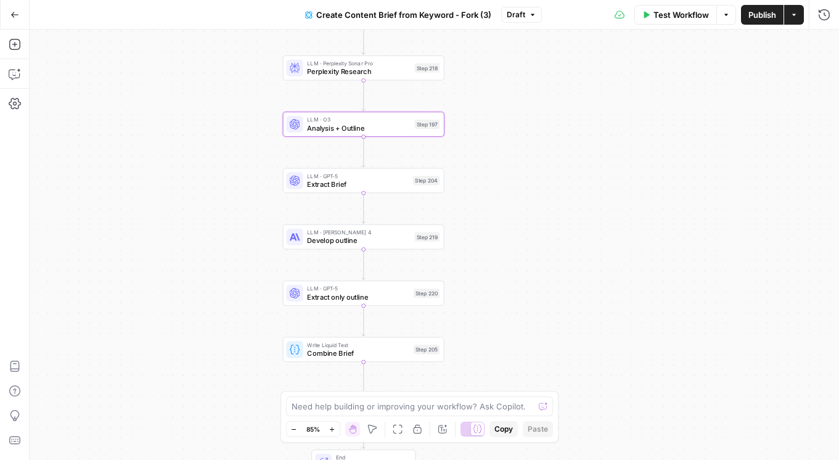
click at [794, 17] on icon "button" at bounding box center [793, 14] width 7 height 7
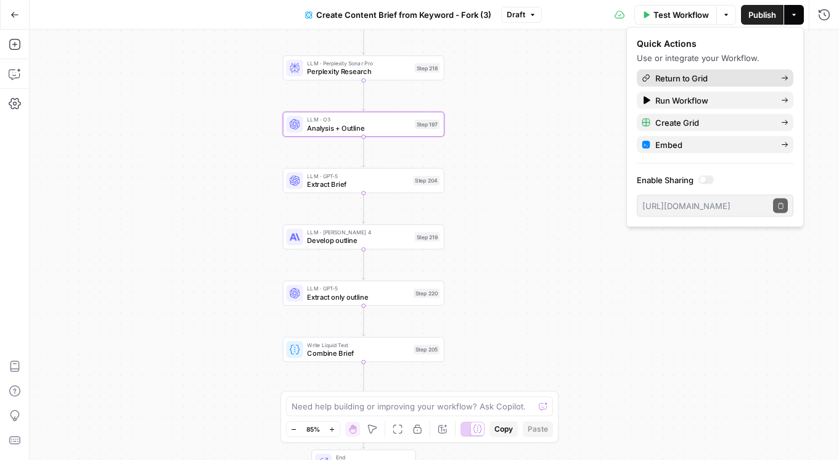
click at [685, 78] on span "Return to Grid" at bounding box center [713, 78] width 116 height 12
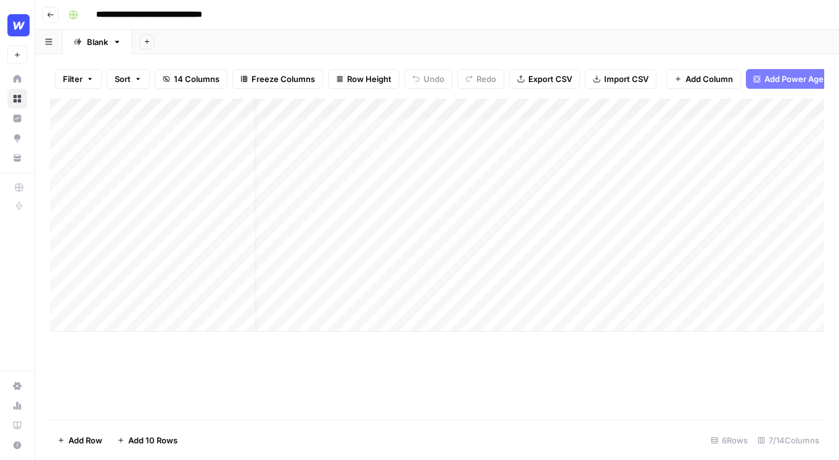
scroll to position [0, 13]
click at [412, 288] on div "Add Column" at bounding box center [437, 215] width 774 height 233
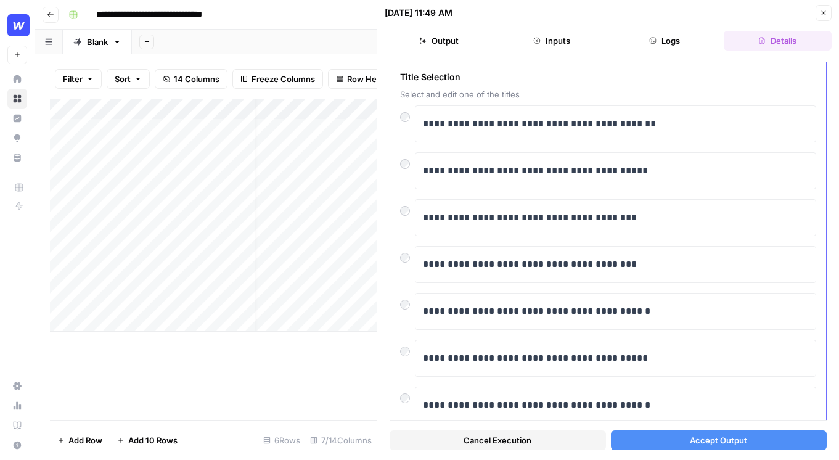
scroll to position [65, 0]
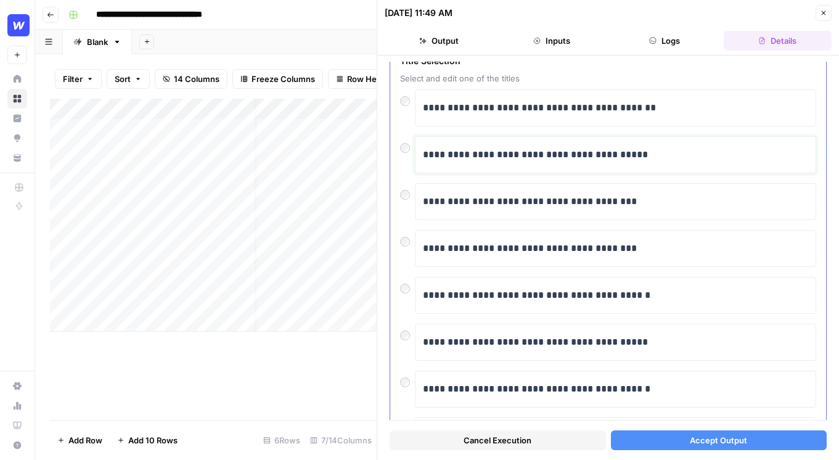
click at [581, 147] on p "**********" at bounding box center [615, 155] width 385 height 16
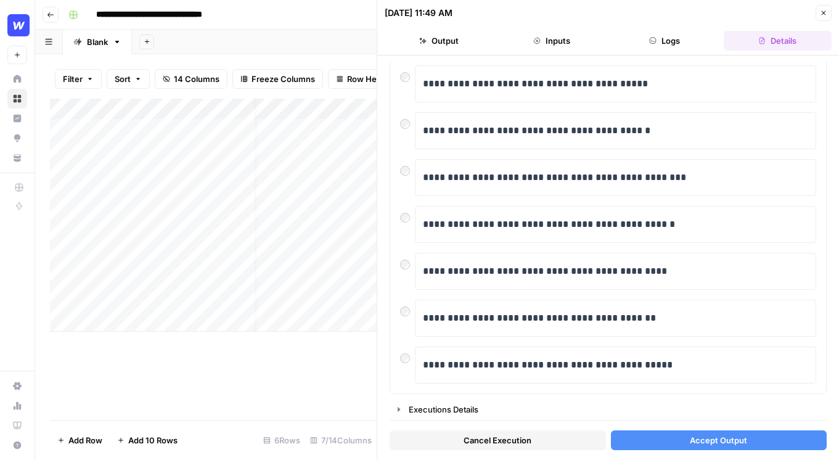
click at [823, 15] on icon "button" at bounding box center [823, 12] width 7 height 7
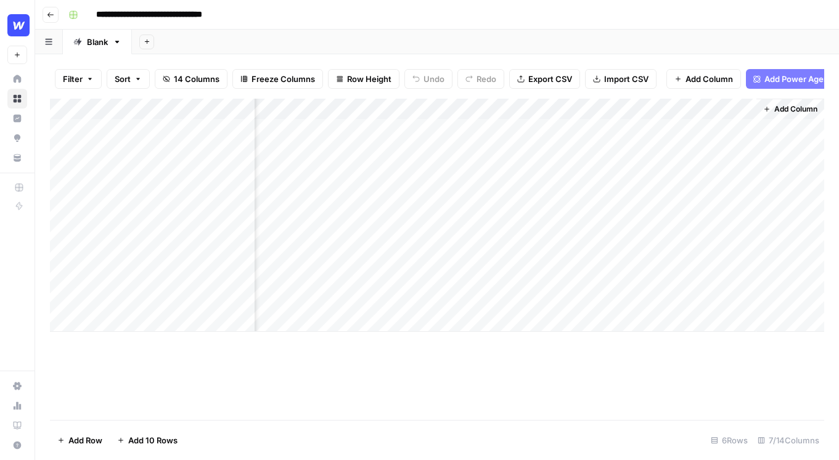
scroll to position [0, 370]
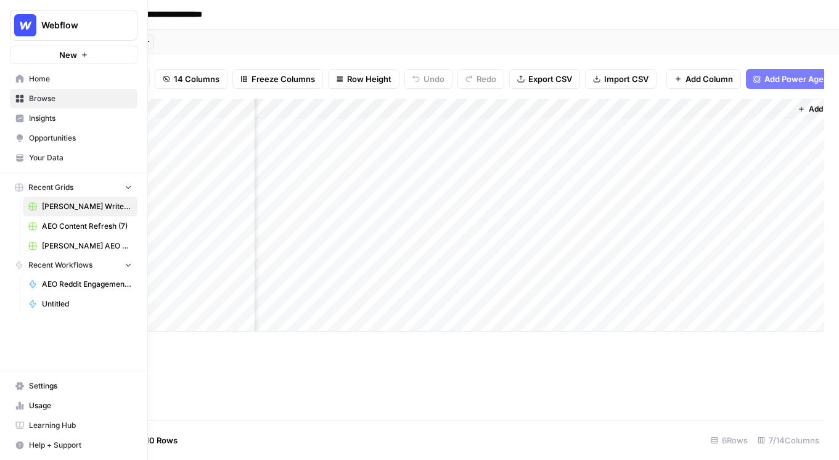
click at [60, 117] on span "Insights" at bounding box center [80, 118] width 103 height 11
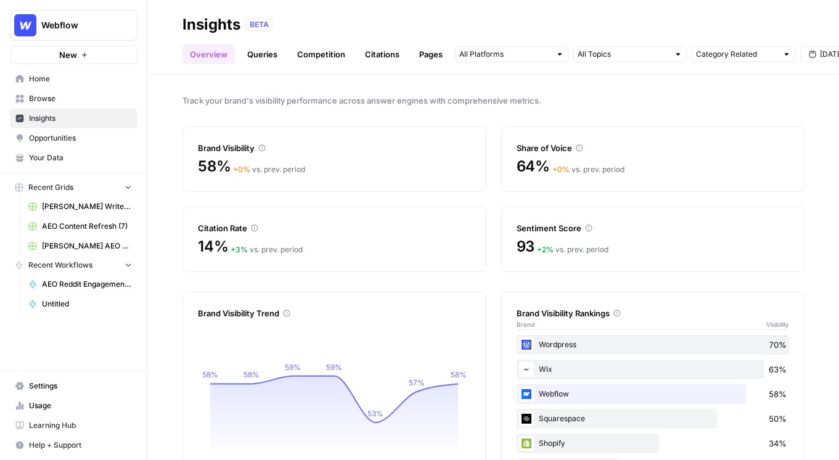
click at [253, 55] on link "Queries" at bounding box center [262, 54] width 45 height 20
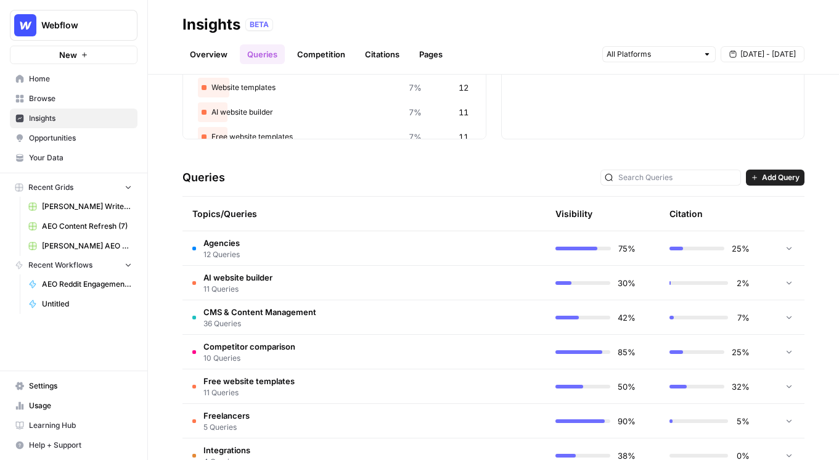
scroll to position [187, 0]
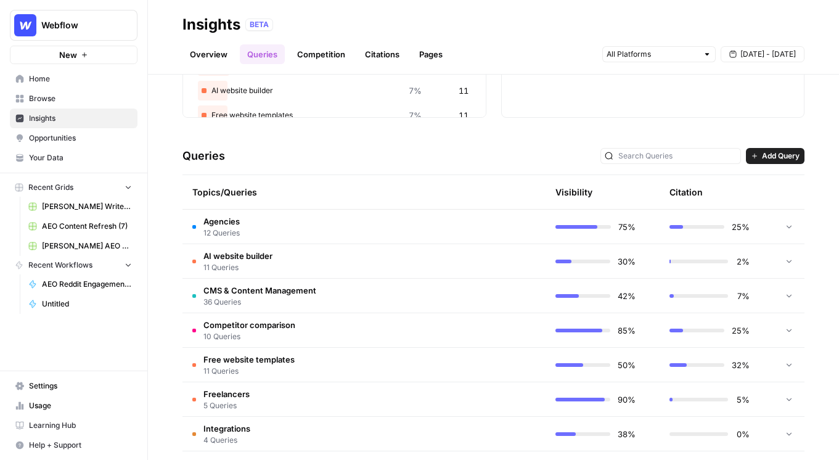
click at [391, 231] on td "Agencies 12 Queries" at bounding box center [305, 226] width 246 height 34
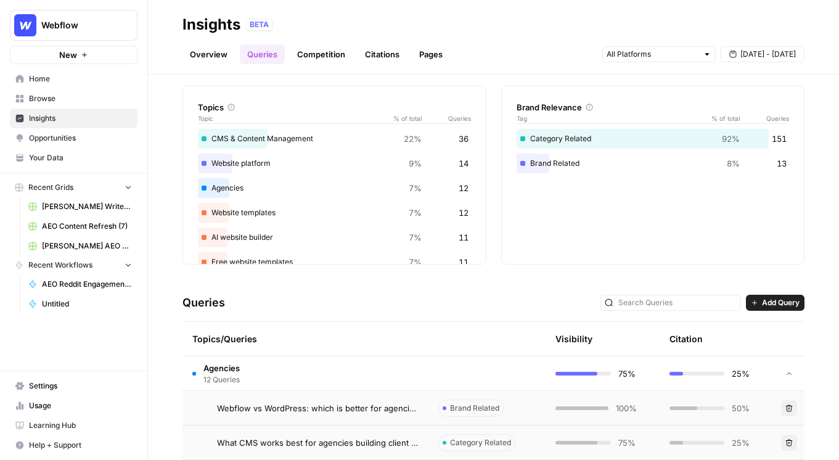
scroll to position [0, 0]
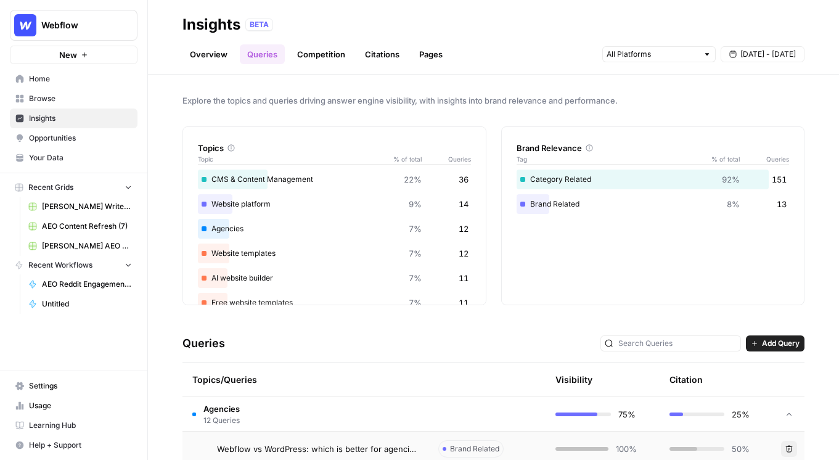
click at [325, 52] on link "Competition" at bounding box center [321, 54] width 63 height 20
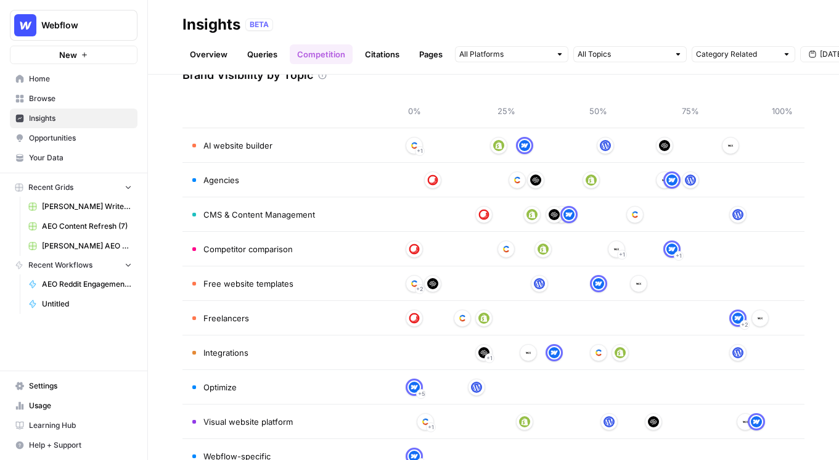
scroll to position [77, 0]
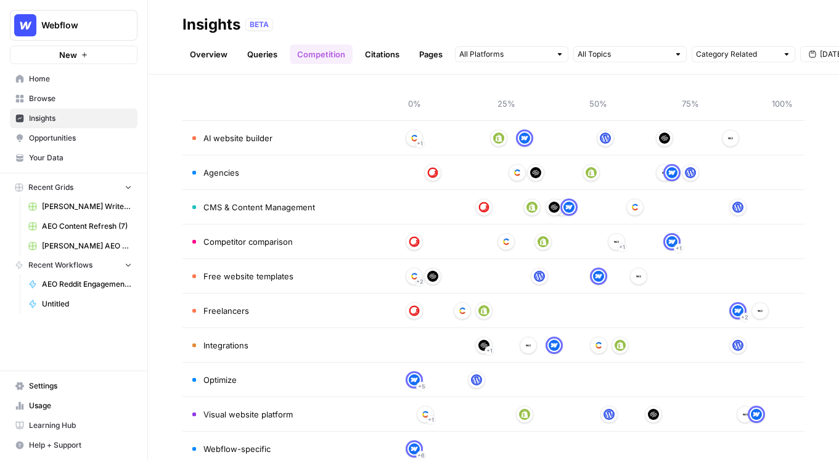
click at [92, 142] on span "Opportunities" at bounding box center [80, 137] width 103 height 11
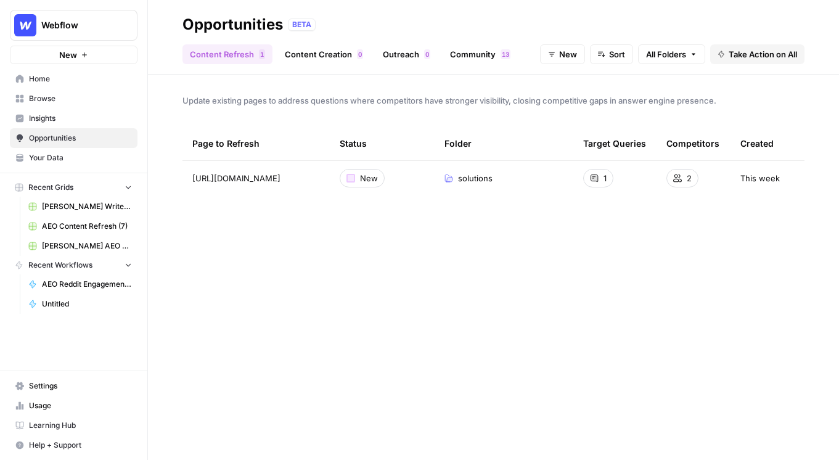
click at [682, 52] on span "All Folders" at bounding box center [666, 54] width 40 height 12
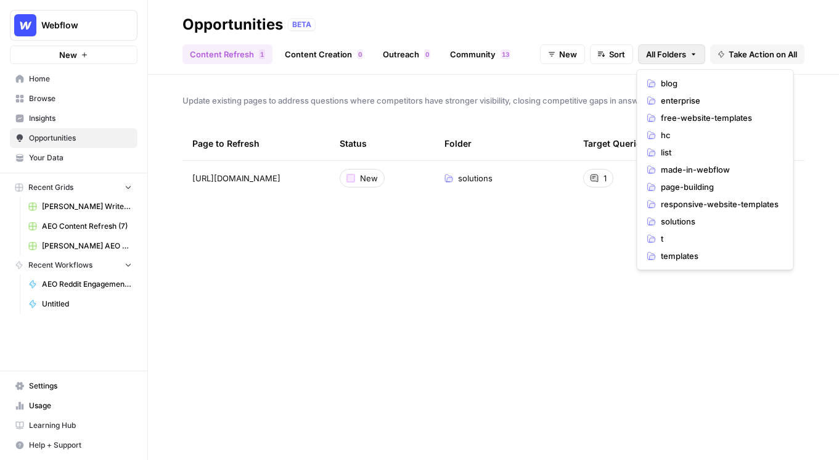
click at [571, 54] on span "New" at bounding box center [568, 54] width 18 height 12
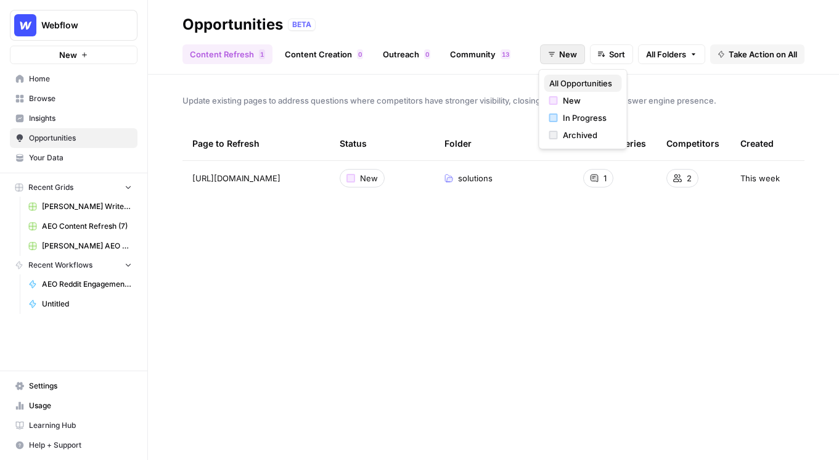
click at [582, 84] on span "All Opportunities" at bounding box center [580, 83] width 63 height 12
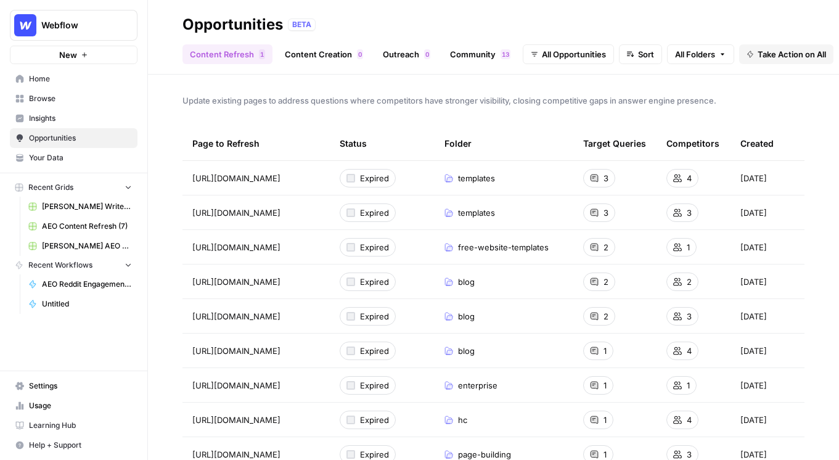
click at [332, 55] on link "Content Creation 0" at bounding box center [323, 54] width 93 height 20
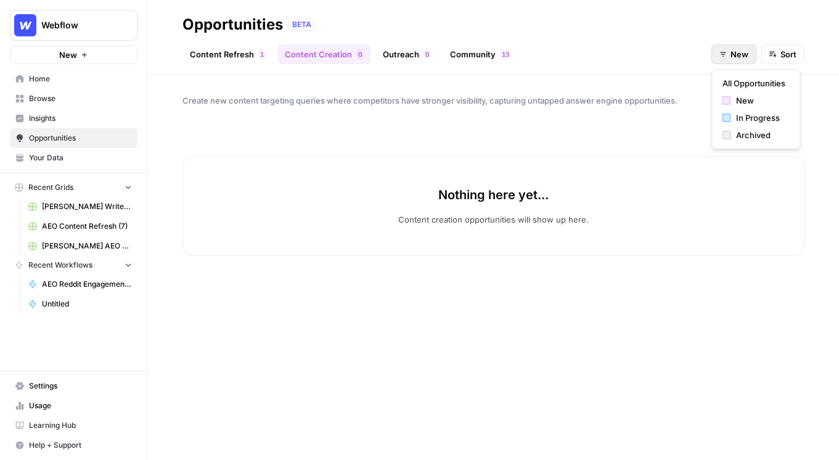
click at [749, 55] on button "New" at bounding box center [733, 54] width 45 height 20
click at [739, 102] on span "New" at bounding box center [760, 100] width 49 height 12
click at [732, 59] on span "New" at bounding box center [739, 54] width 18 height 12
click at [732, 78] on span "All Opportunities" at bounding box center [753, 83] width 63 height 12
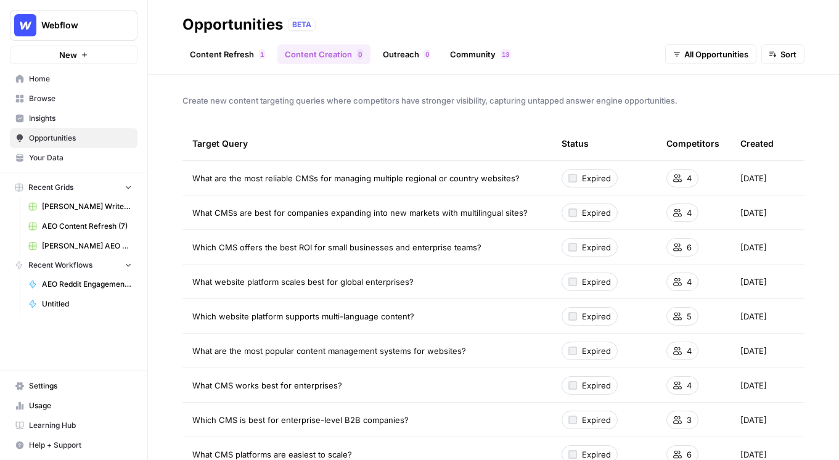
scroll to position [55, 0]
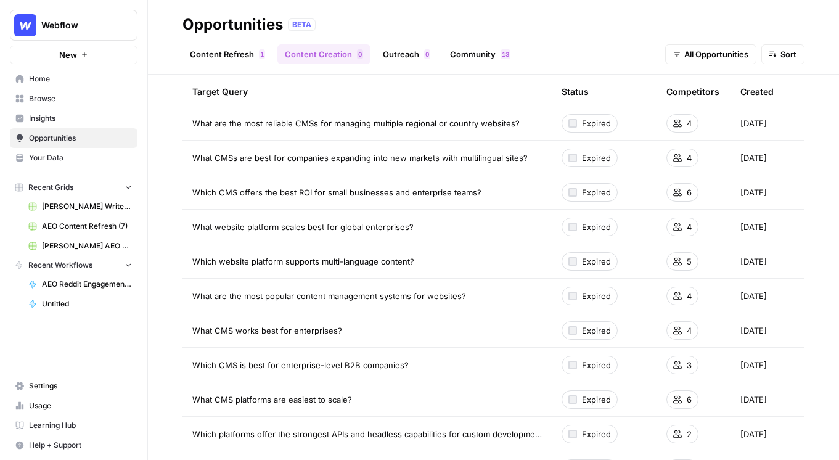
click at [250, 51] on link "Content Refresh 1" at bounding box center [227, 54] width 90 height 20
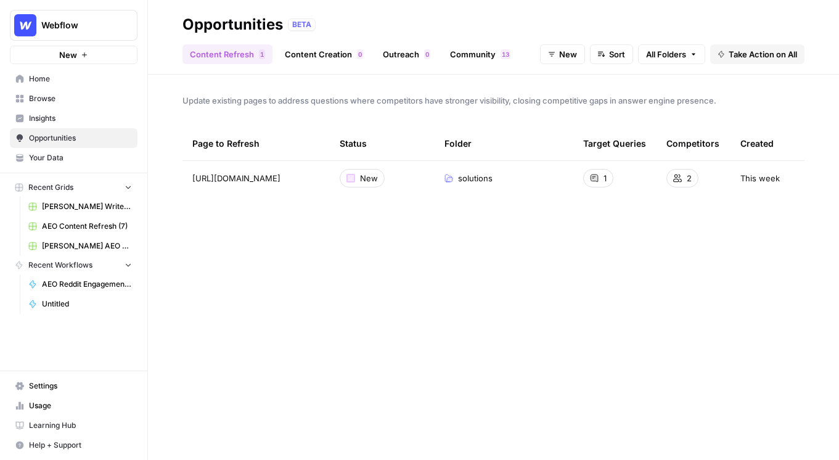
click at [739, 51] on span "Take Action on All" at bounding box center [762, 54] width 68 height 12
click at [746, 84] on span "Create New Grid" at bounding box center [770, 83] width 74 height 12
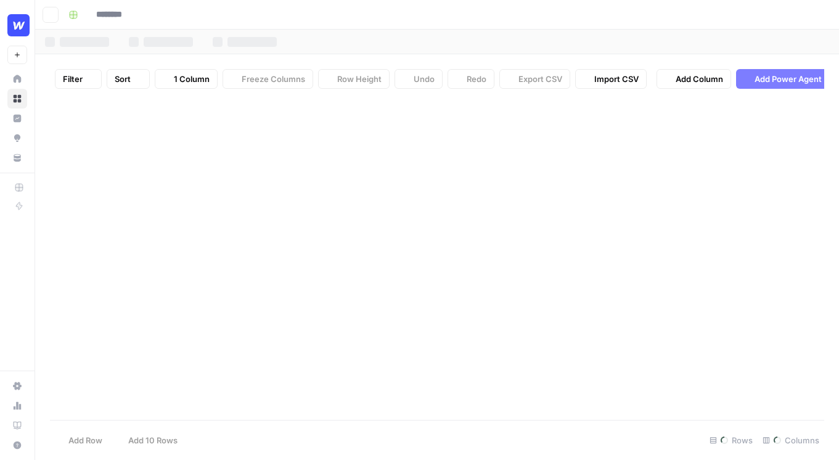
type input "**********"
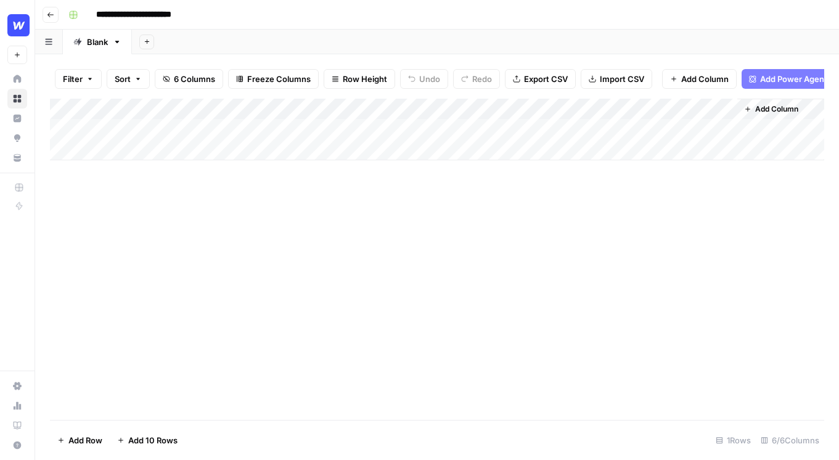
click at [457, 128] on div "Add Column" at bounding box center [437, 130] width 774 height 62
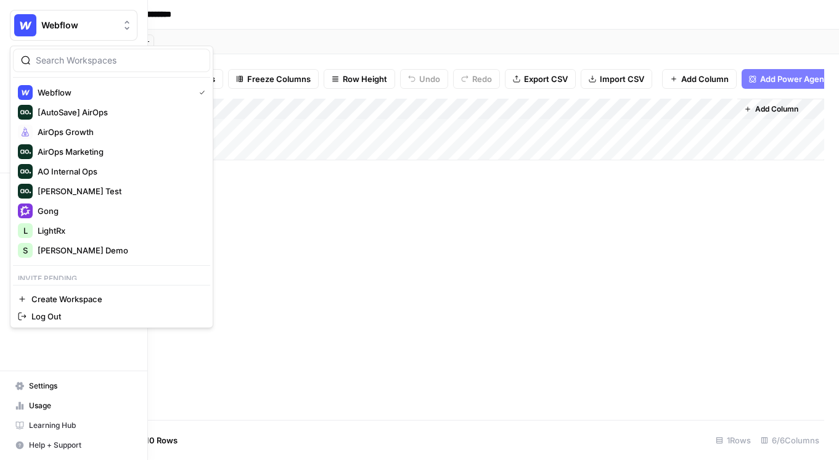
click at [47, 33] on button "Webflow" at bounding box center [74, 25] width 128 height 31
click at [63, 205] on span "Gong" at bounding box center [119, 211] width 163 height 12
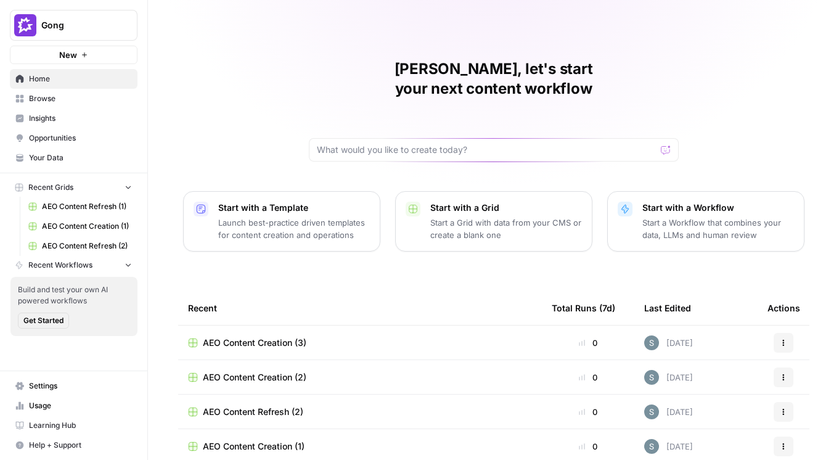
click at [74, 116] on span "Insights" at bounding box center [80, 118] width 103 height 11
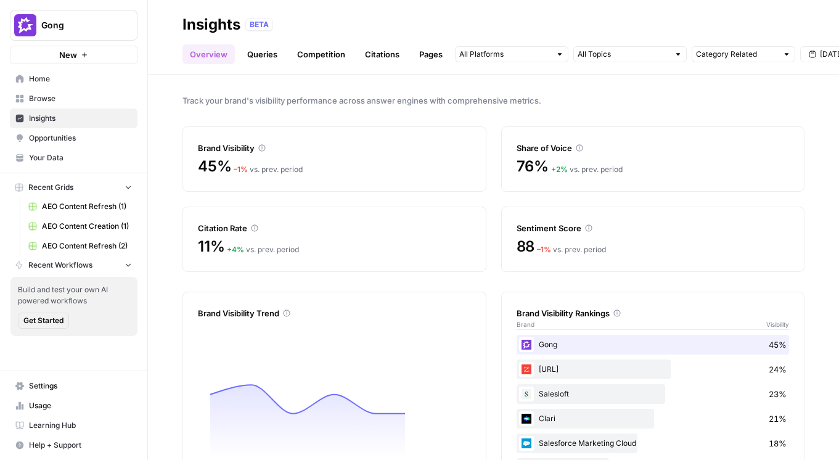
click at [91, 142] on span "Opportunities" at bounding box center [80, 137] width 103 height 11
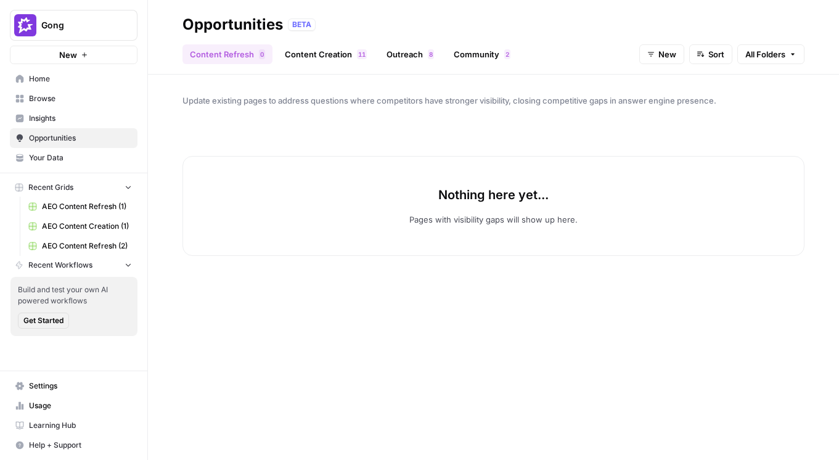
click at [337, 49] on link "Content Creation 1 1" at bounding box center [325, 54] width 97 height 20
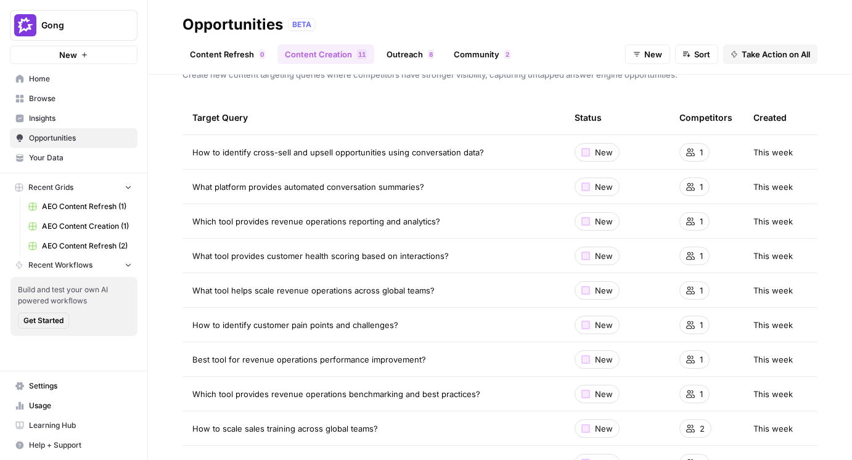
scroll to position [54, 0]
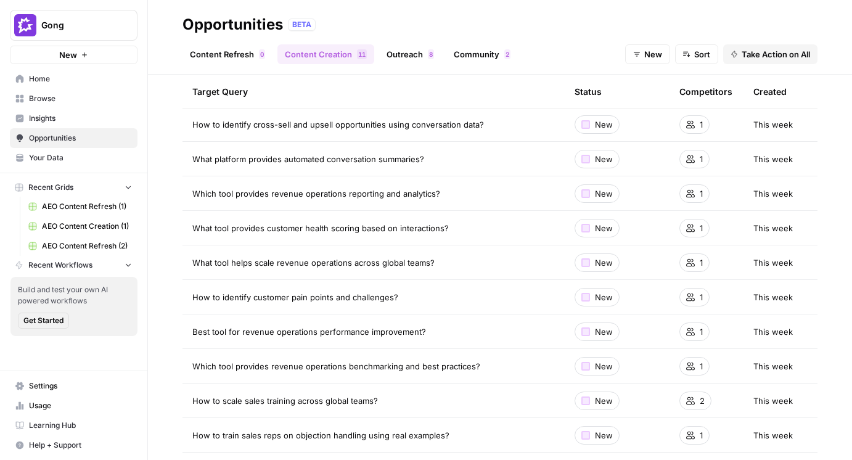
click at [762, 52] on span "Take Action on All" at bounding box center [775, 54] width 68 height 12
click at [764, 81] on span "Create New Grid" at bounding box center [783, 83] width 74 height 12
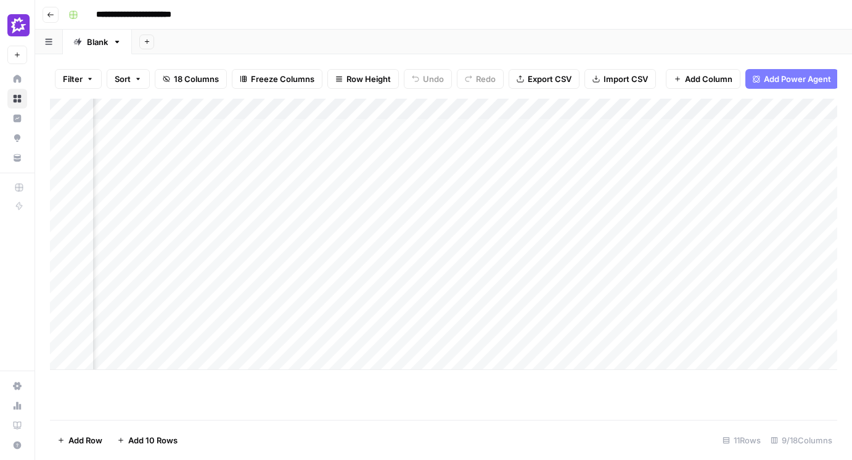
scroll to position [0, 657]
click at [724, 185] on div "Add Column" at bounding box center [443, 234] width 787 height 271
click at [707, 235] on div "Add Column" at bounding box center [443, 234] width 787 height 271
click at [791, 215] on div "Add Column" at bounding box center [803, 234] width 68 height 271
click at [785, 223] on div "Add Column" at bounding box center [803, 234] width 68 height 271
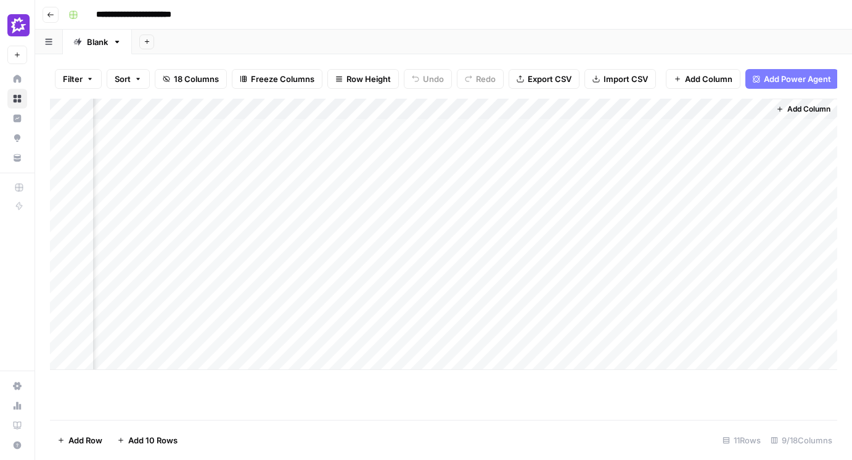
click at [739, 240] on div "Add Column" at bounding box center [443, 234] width 787 height 271
click at [720, 279] on div "Add Column" at bounding box center [443, 234] width 787 height 271
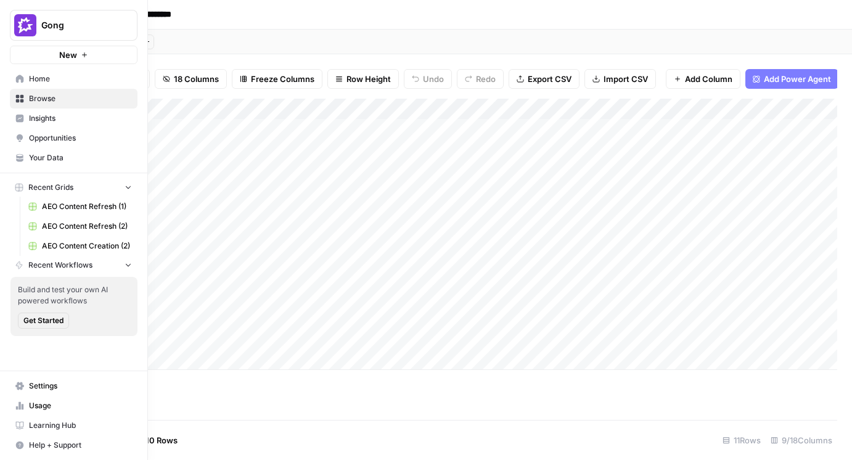
click at [22, 75] on icon at bounding box center [19, 79] width 9 height 9
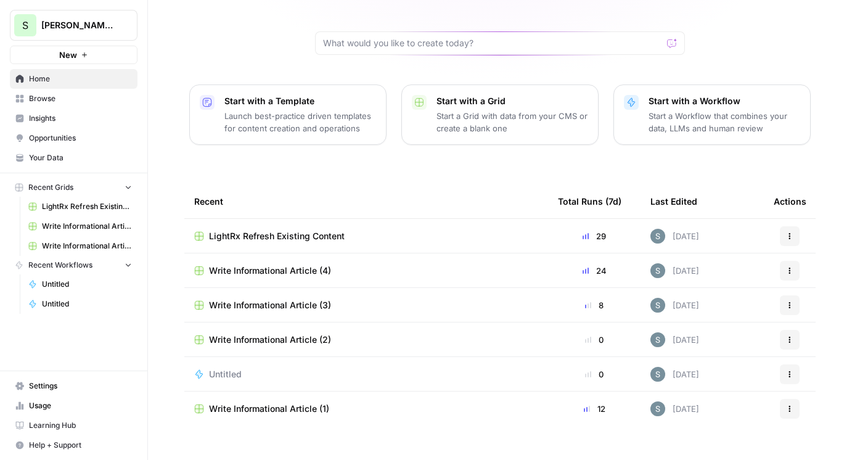
scroll to position [107, 0]
click at [348, 184] on div "Recent" at bounding box center [366, 201] width 344 height 34
drag, startPoint x: 232, startPoint y: 183, endPoint x: 189, endPoint y: 169, distance: 44.6
click at [189, 184] on th "Recent" at bounding box center [366, 201] width 364 height 34
click at [404, 184] on div "Recent" at bounding box center [366, 201] width 344 height 34
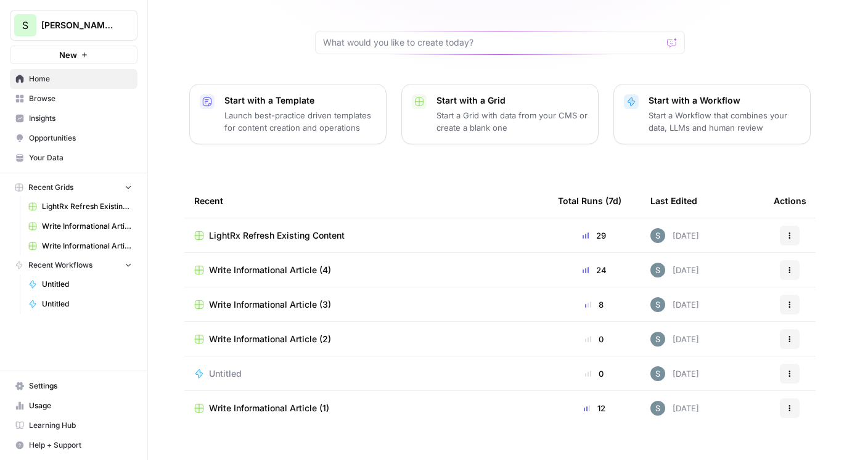
scroll to position [0, 0]
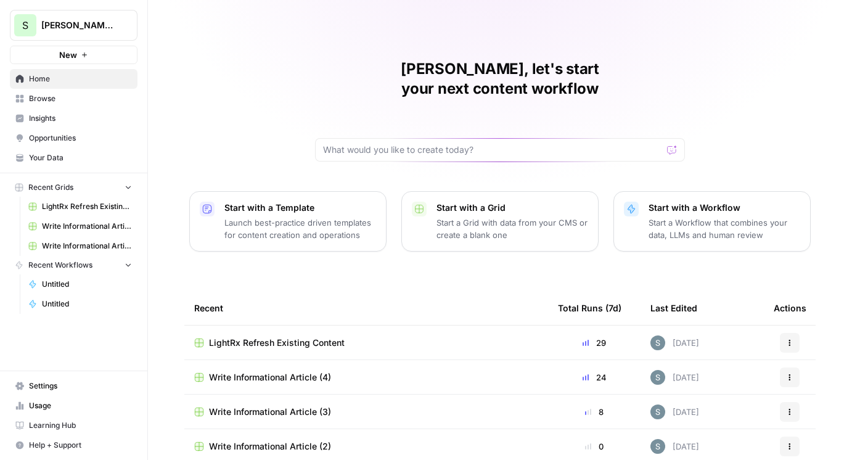
click at [90, 23] on span "[PERSON_NAME] Demo" at bounding box center [78, 25] width 75 height 12
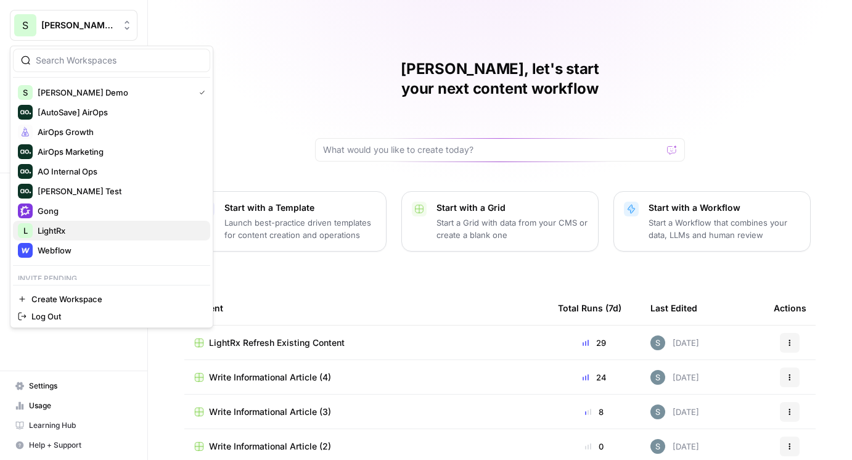
click at [110, 234] on span "LightRx" at bounding box center [119, 230] width 163 height 12
